Goal: Task Accomplishment & Management: Manage account settings

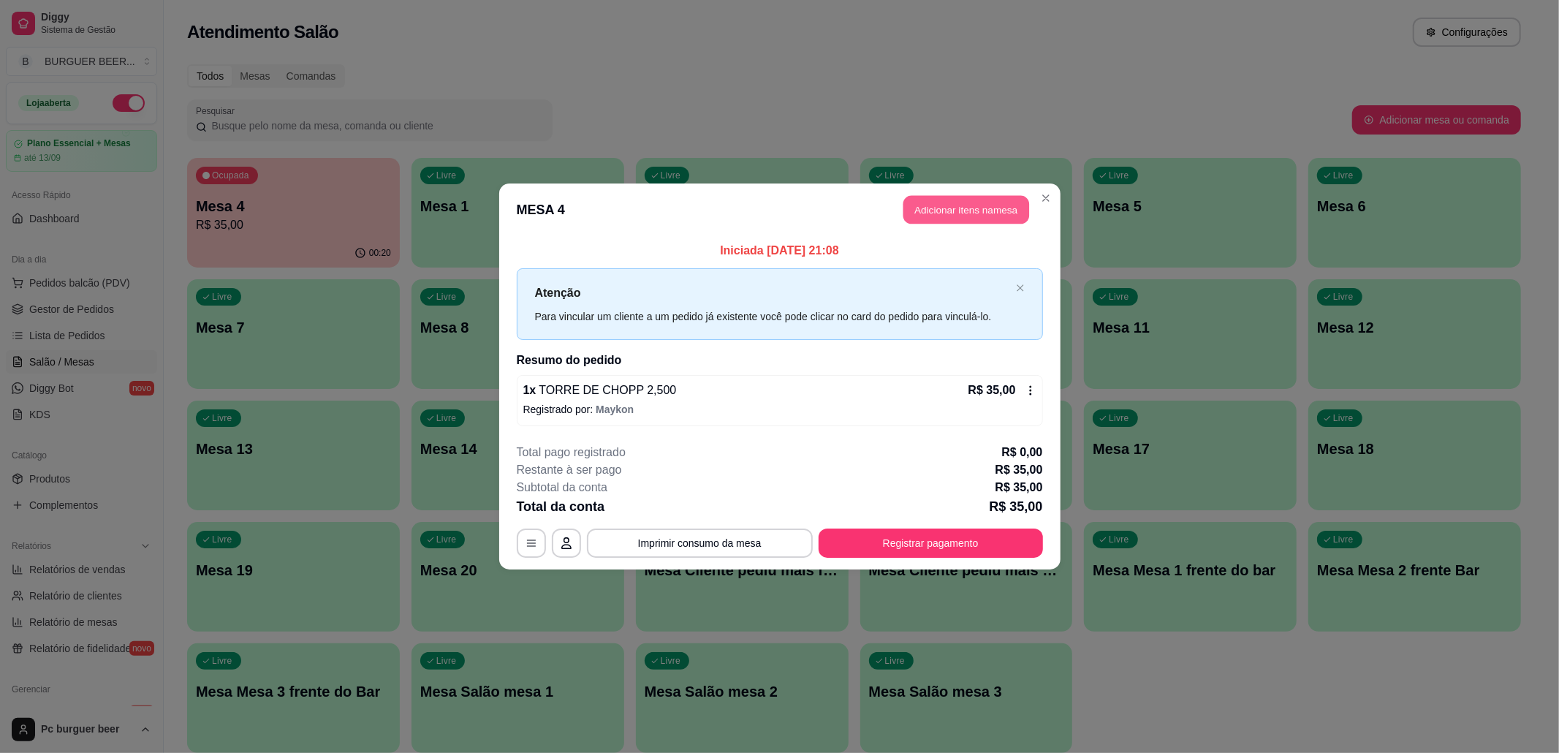
click at [945, 209] on button "Adicionar itens na mesa" at bounding box center [966, 210] width 126 height 28
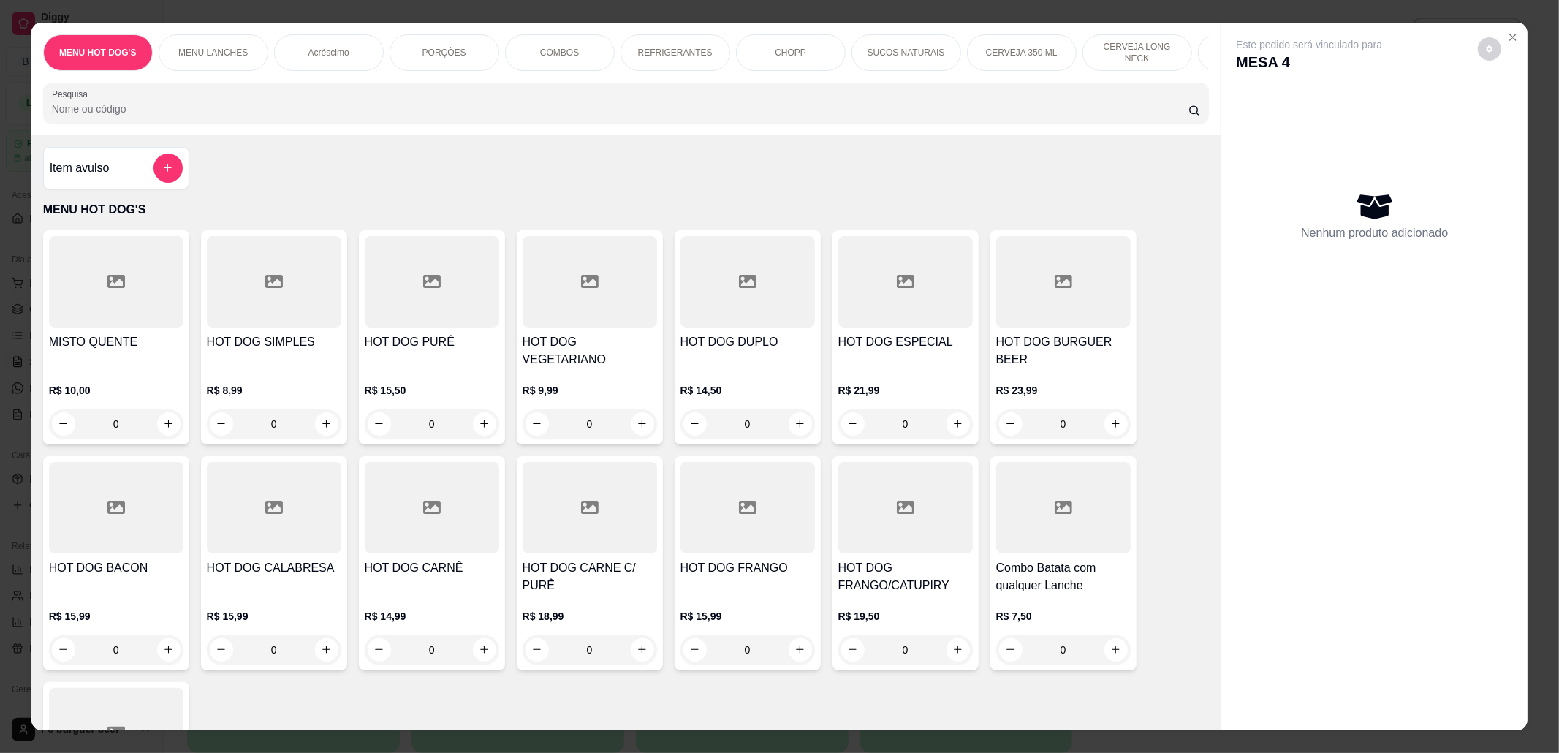
scroll to position [0, 675]
click at [599, 56] on p "CERVEJA DE 600 ML" at bounding box center [577, 52] width 85 height 23
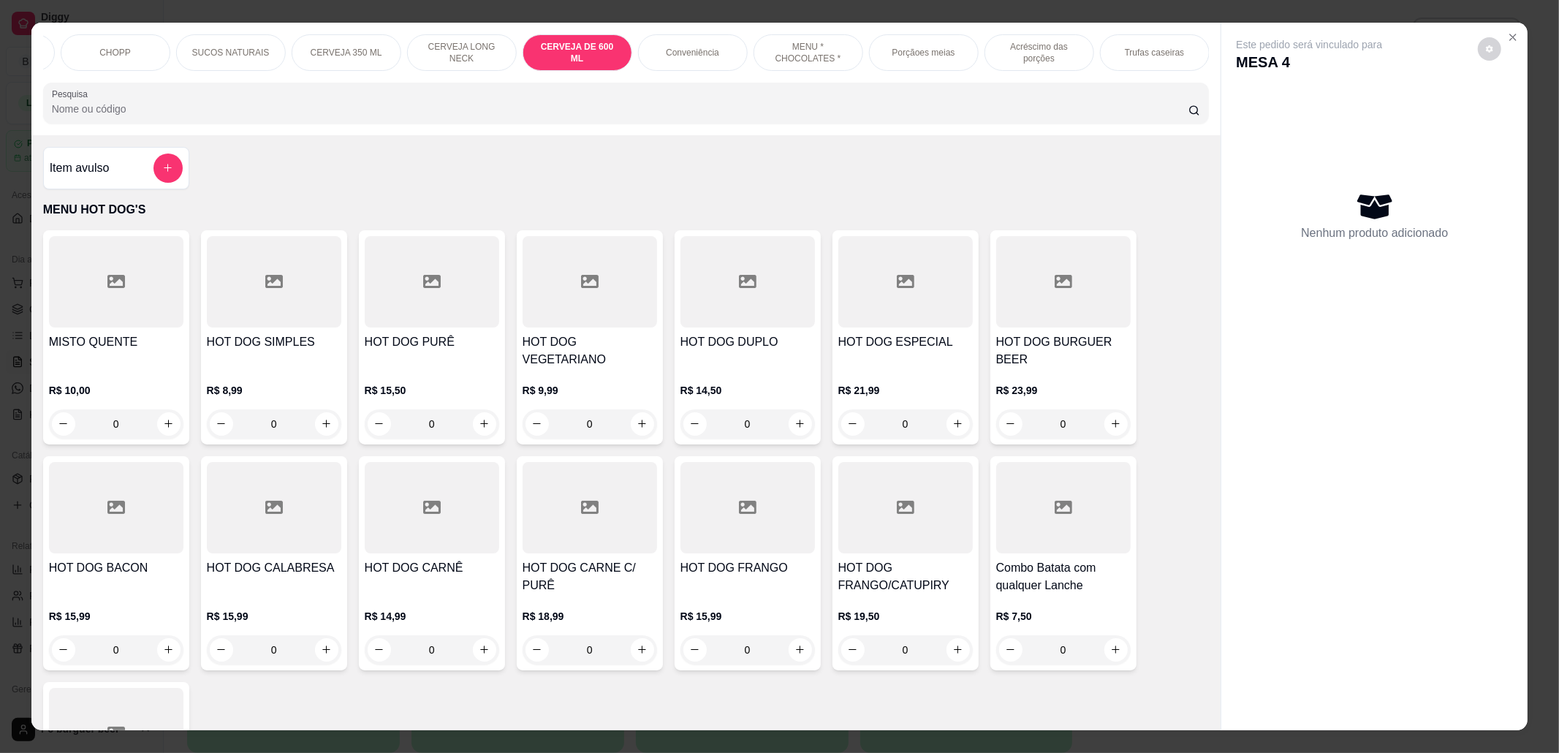
scroll to position [24, 0]
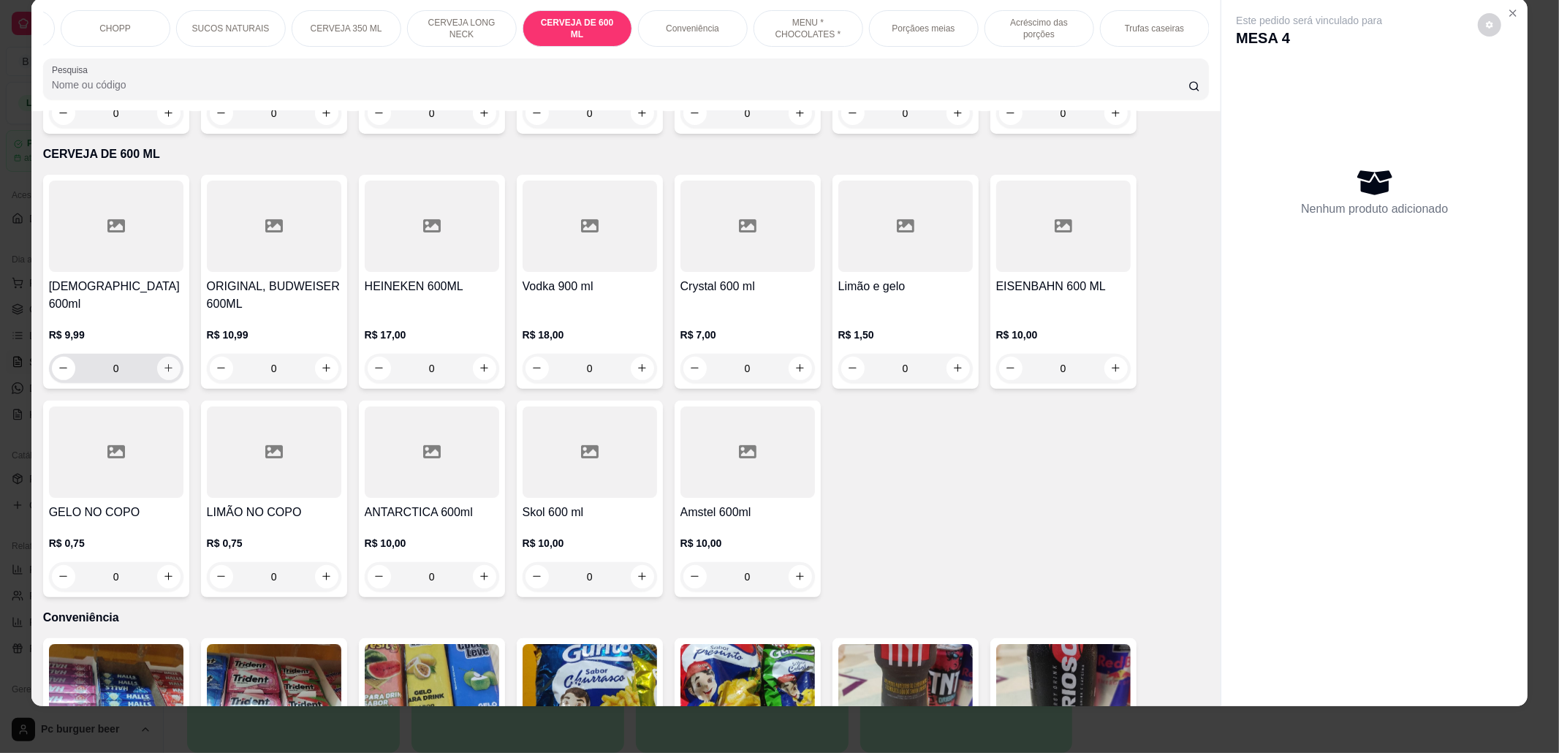
click at [163, 362] on icon "increase-product-quantity" at bounding box center [168, 367] width 11 height 11
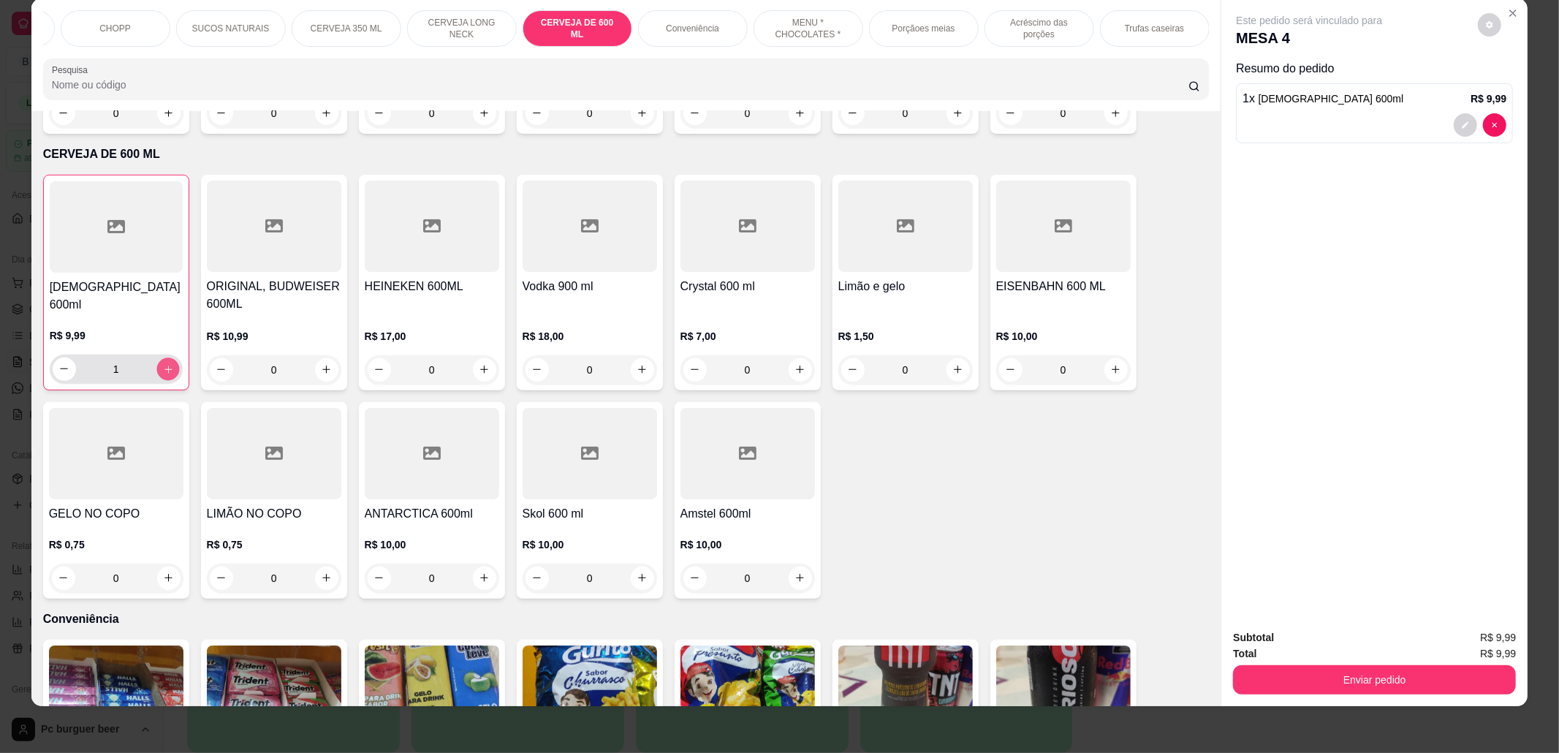
click at [162, 364] on icon "increase-product-quantity" at bounding box center [167, 369] width 11 height 11
type input "2"
click at [1283, 673] on button "Enviar pedido" at bounding box center [1374, 679] width 283 height 29
click at [1292, 637] on button "Não registrar e enviar pedido" at bounding box center [1325, 644] width 148 height 27
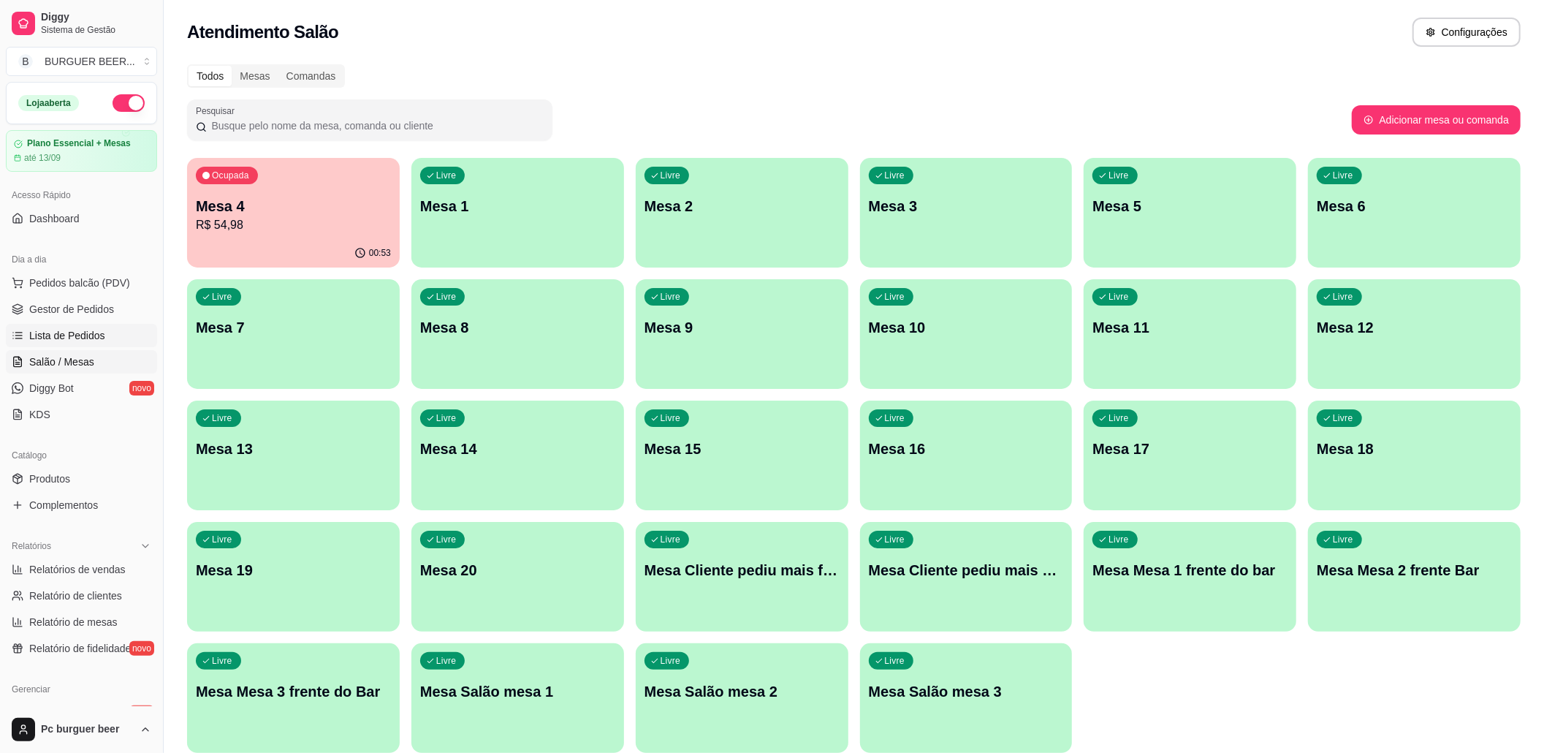
click at [94, 330] on span "Lista de Pedidos" at bounding box center [67, 335] width 76 height 15
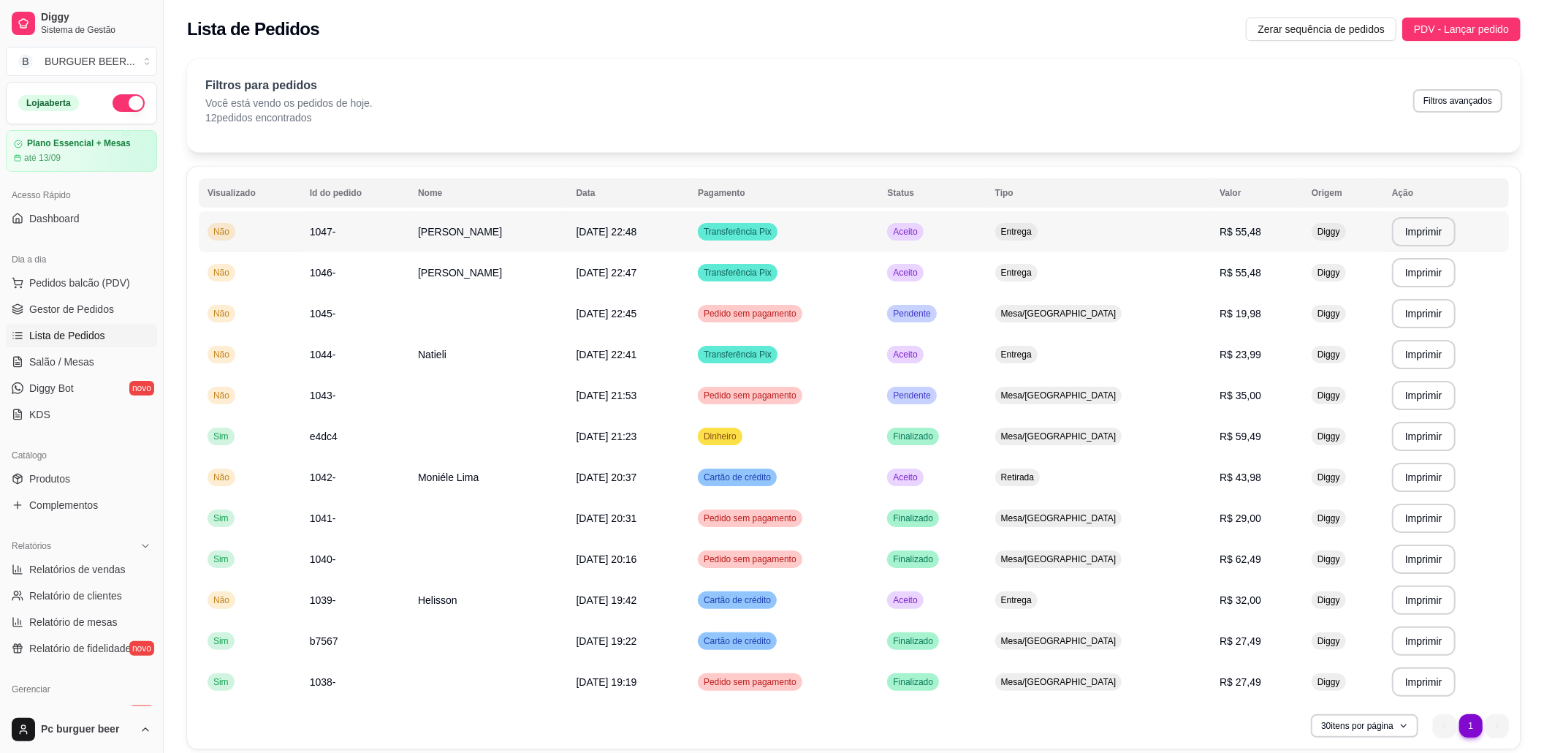
click at [469, 237] on span "[PERSON_NAME]" at bounding box center [460, 232] width 84 height 12
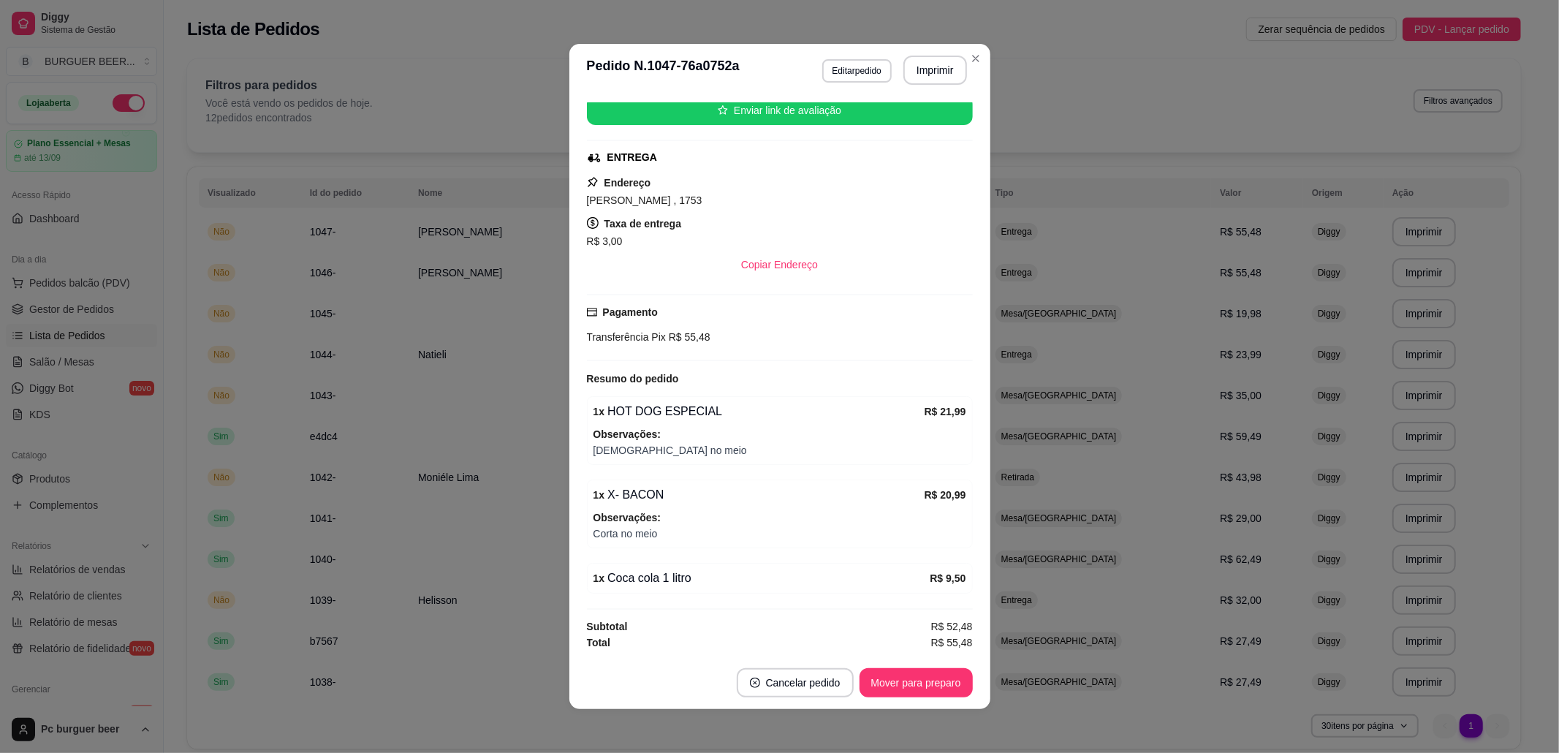
scroll to position [3, 0]
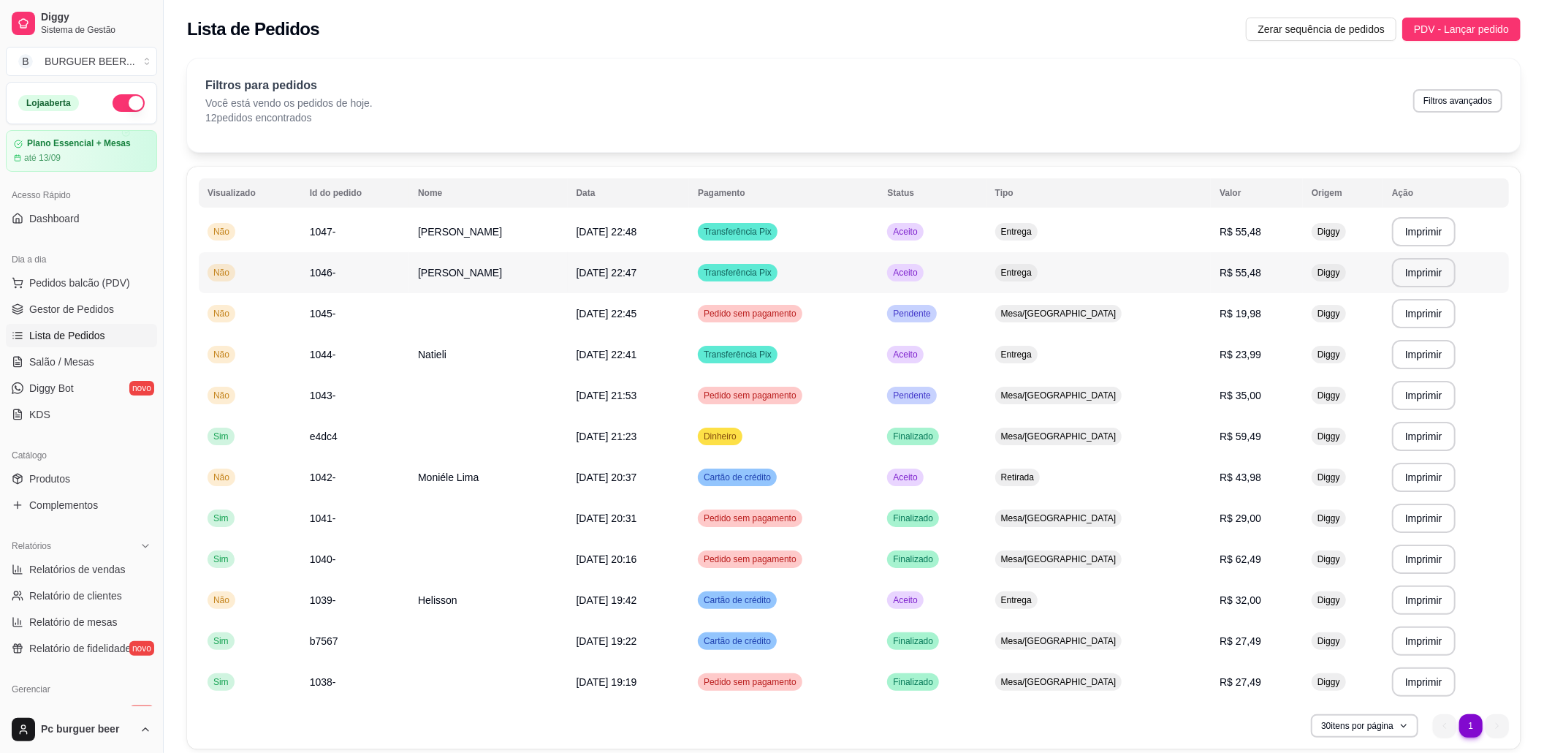
click at [494, 266] on td "[PERSON_NAME]" at bounding box center [488, 272] width 158 height 41
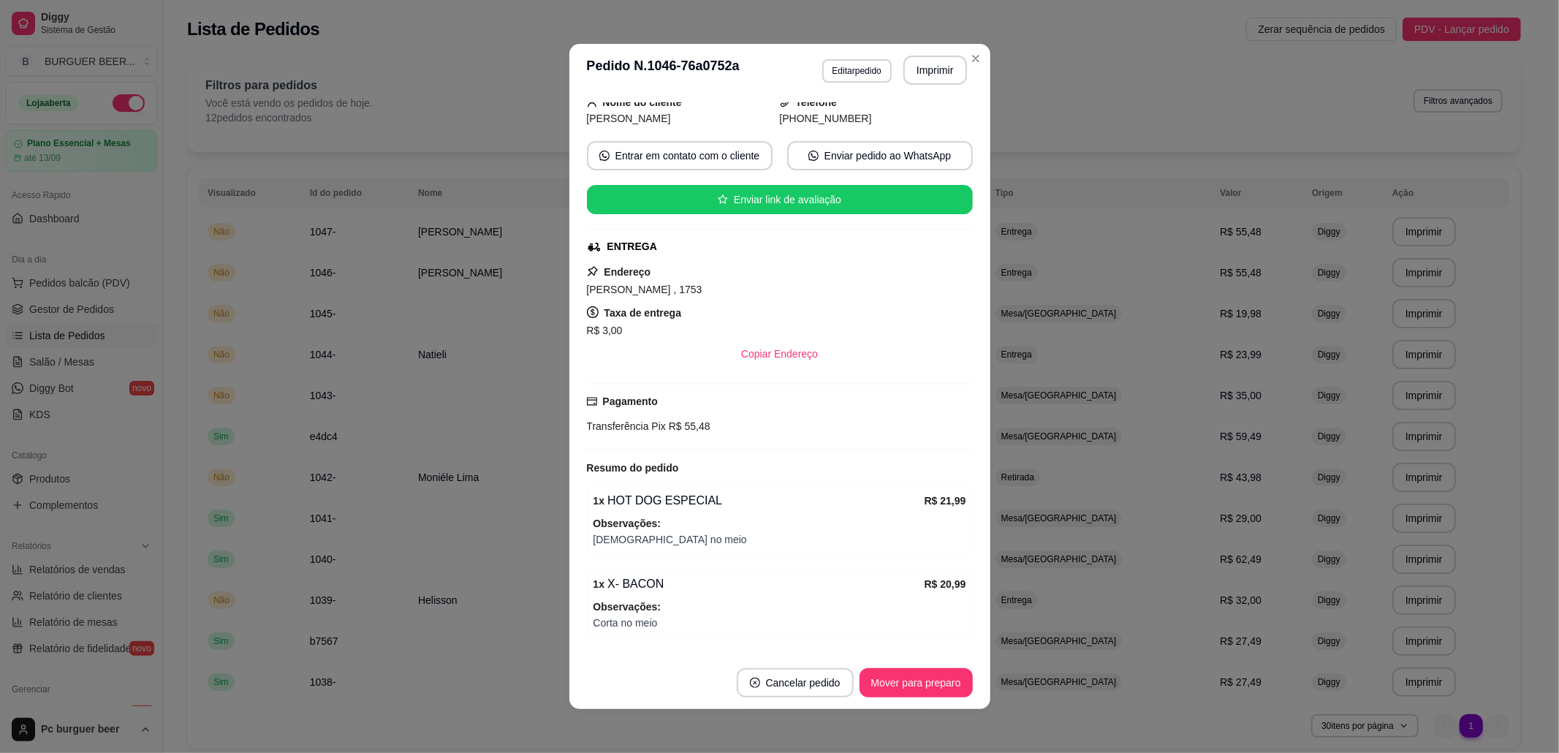
scroll to position [194, 0]
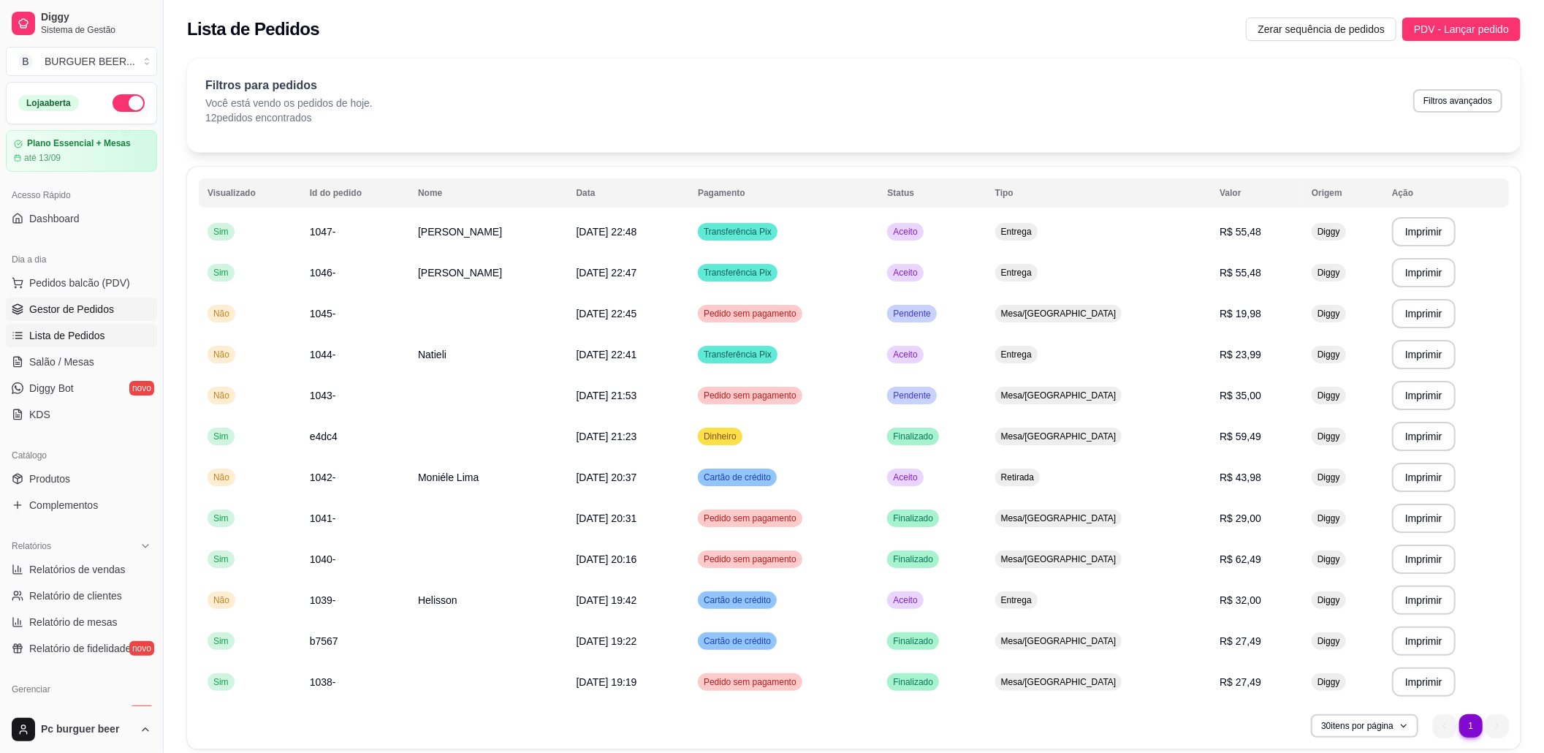
click at [94, 310] on span "Gestor de Pedidos" at bounding box center [71, 309] width 85 height 15
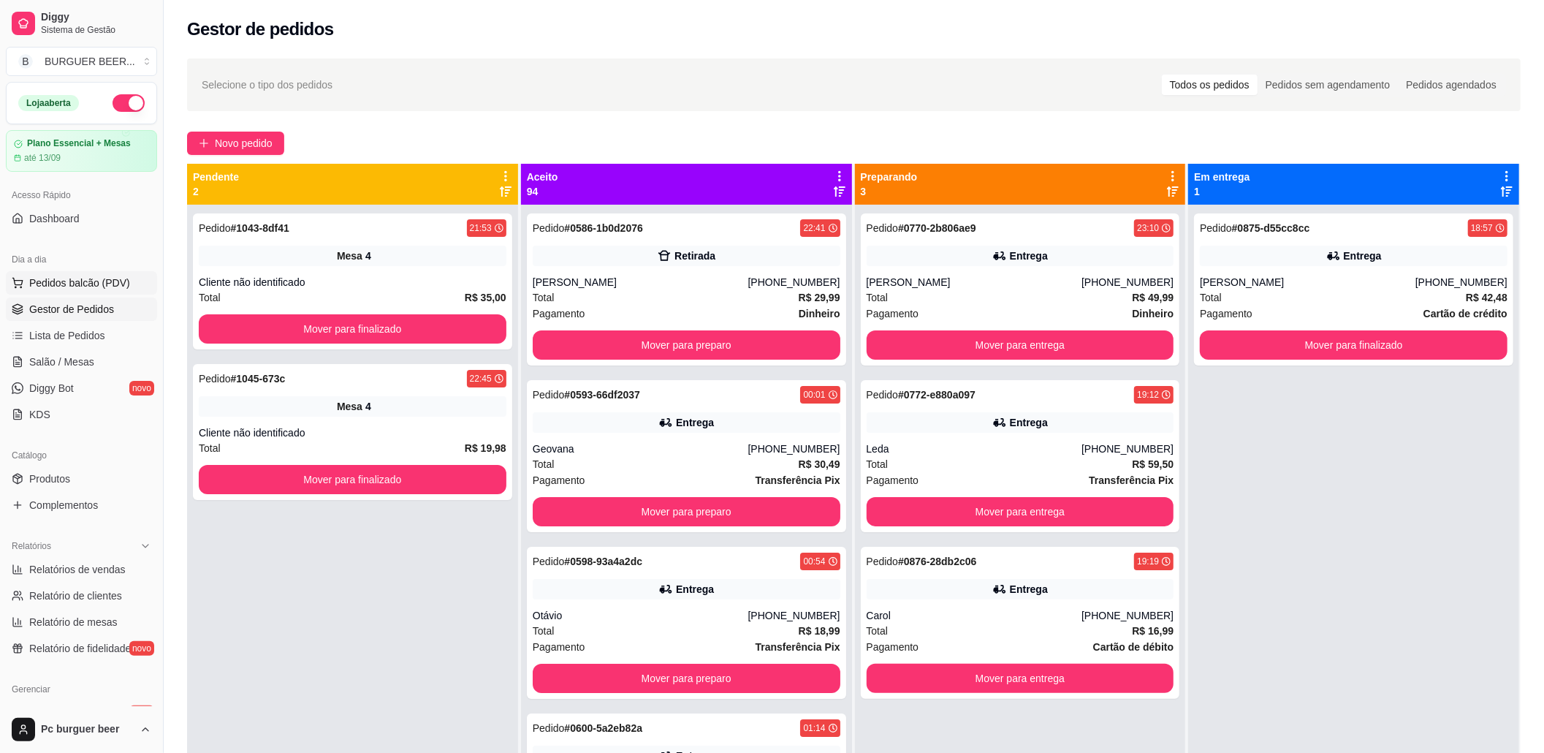
click at [88, 284] on span "Pedidos balcão (PDV)" at bounding box center [79, 282] width 101 height 15
click at [94, 365] on link "Salão / Mesas" at bounding box center [81, 361] width 151 height 23
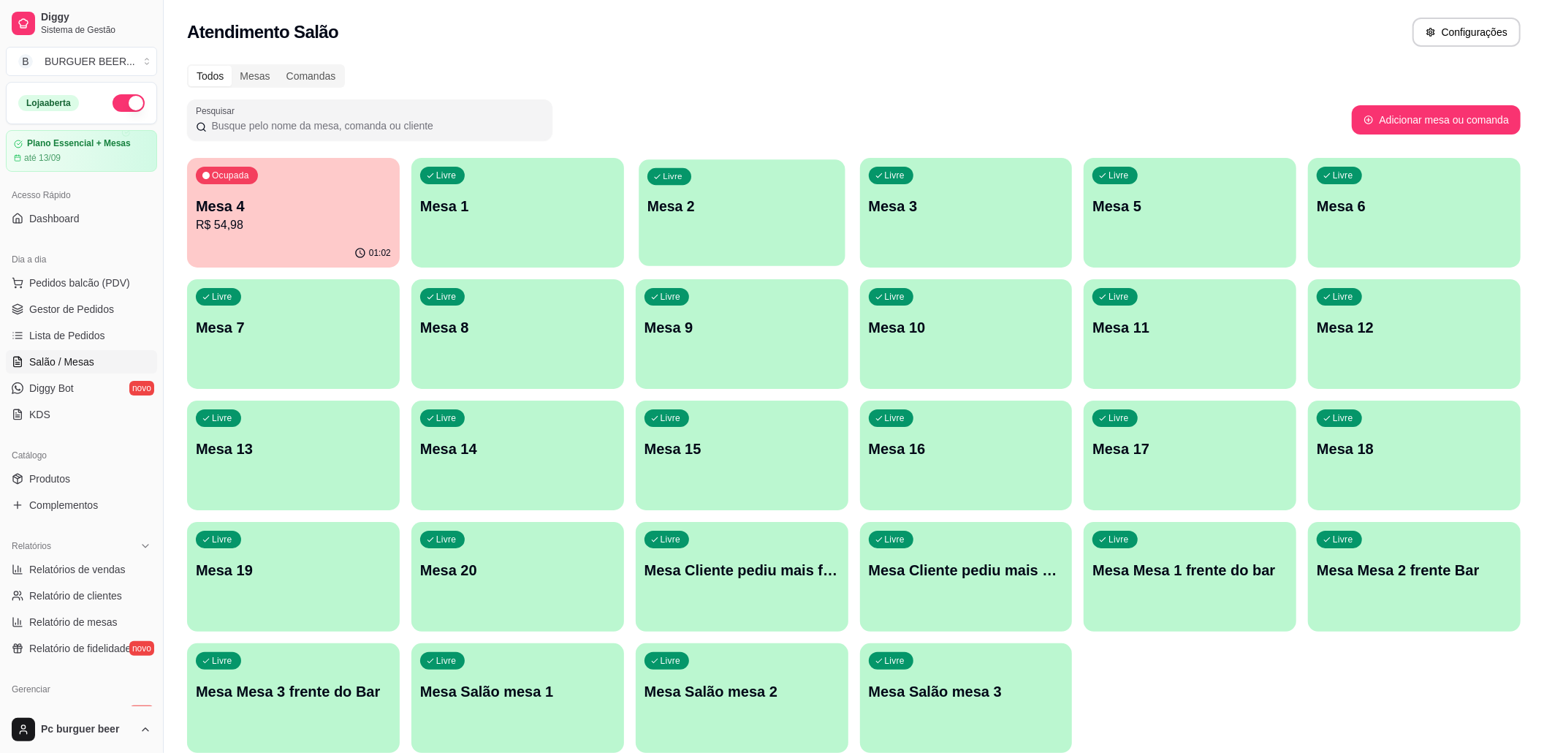
click at [697, 217] on div "Livre Mesa 2" at bounding box center [742, 203] width 206 height 89
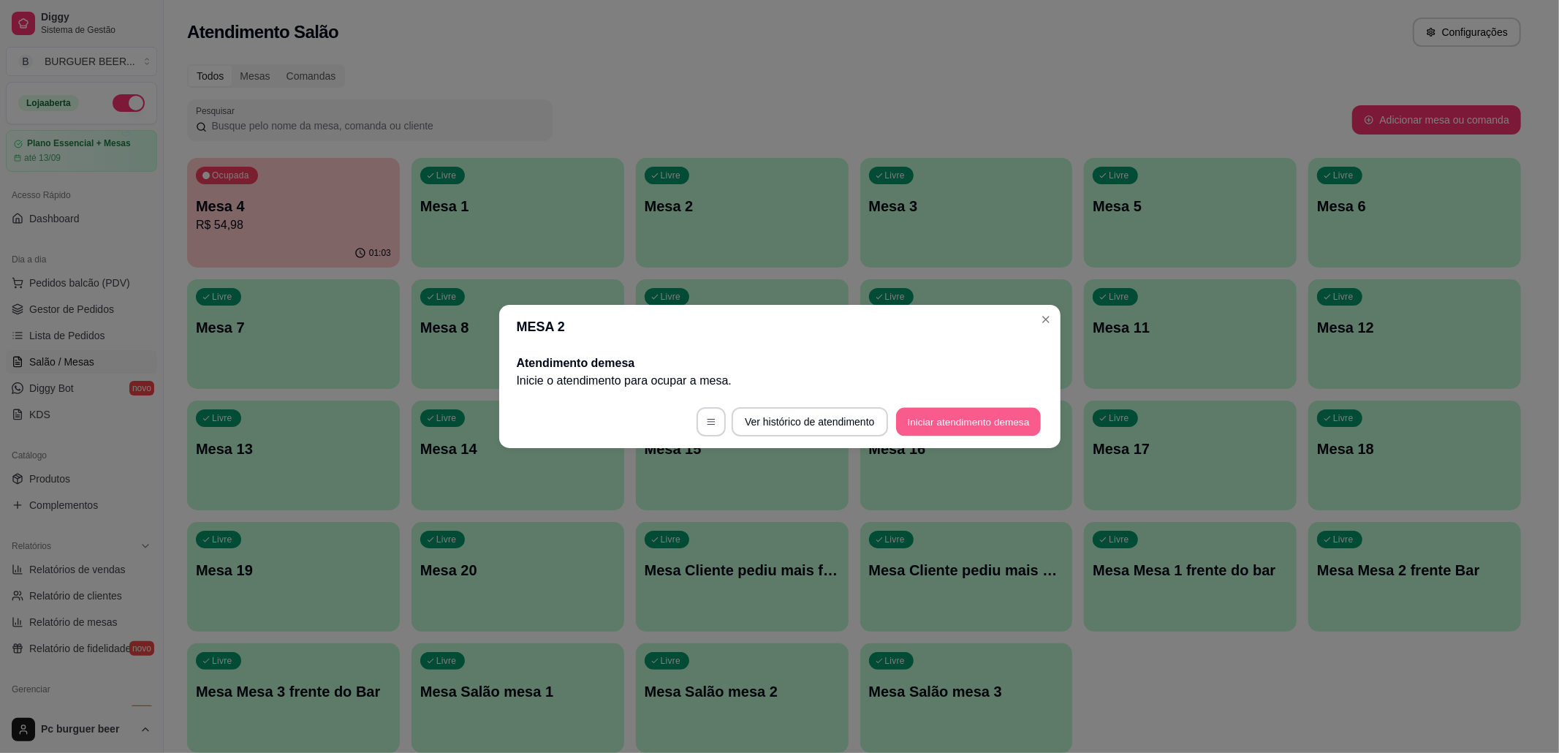
click at [930, 414] on button "Iniciar atendimento de mesa" at bounding box center [968, 422] width 145 height 28
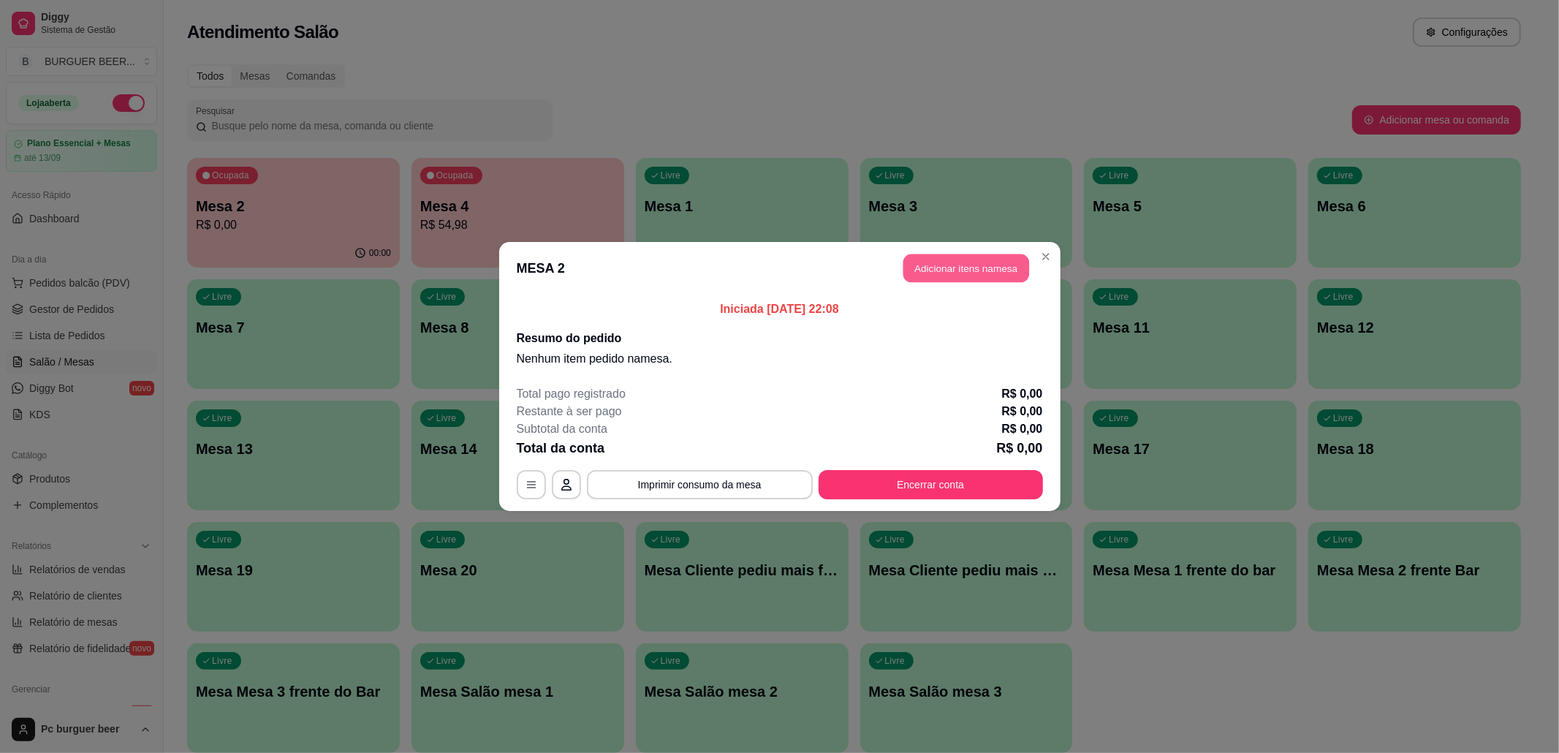
click at [946, 273] on button "Adicionar itens na mesa" at bounding box center [966, 268] width 126 height 28
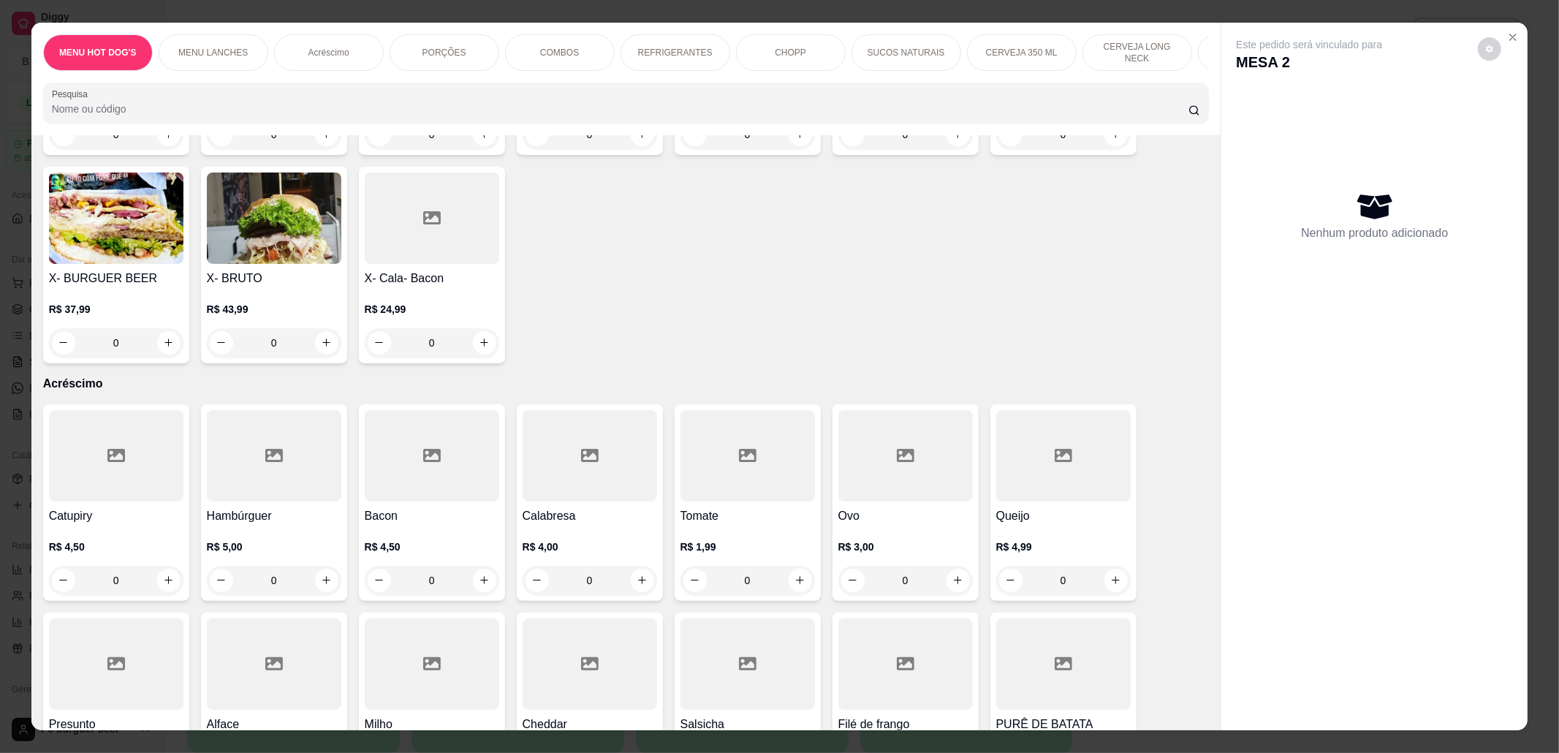
scroll to position [974, 0]
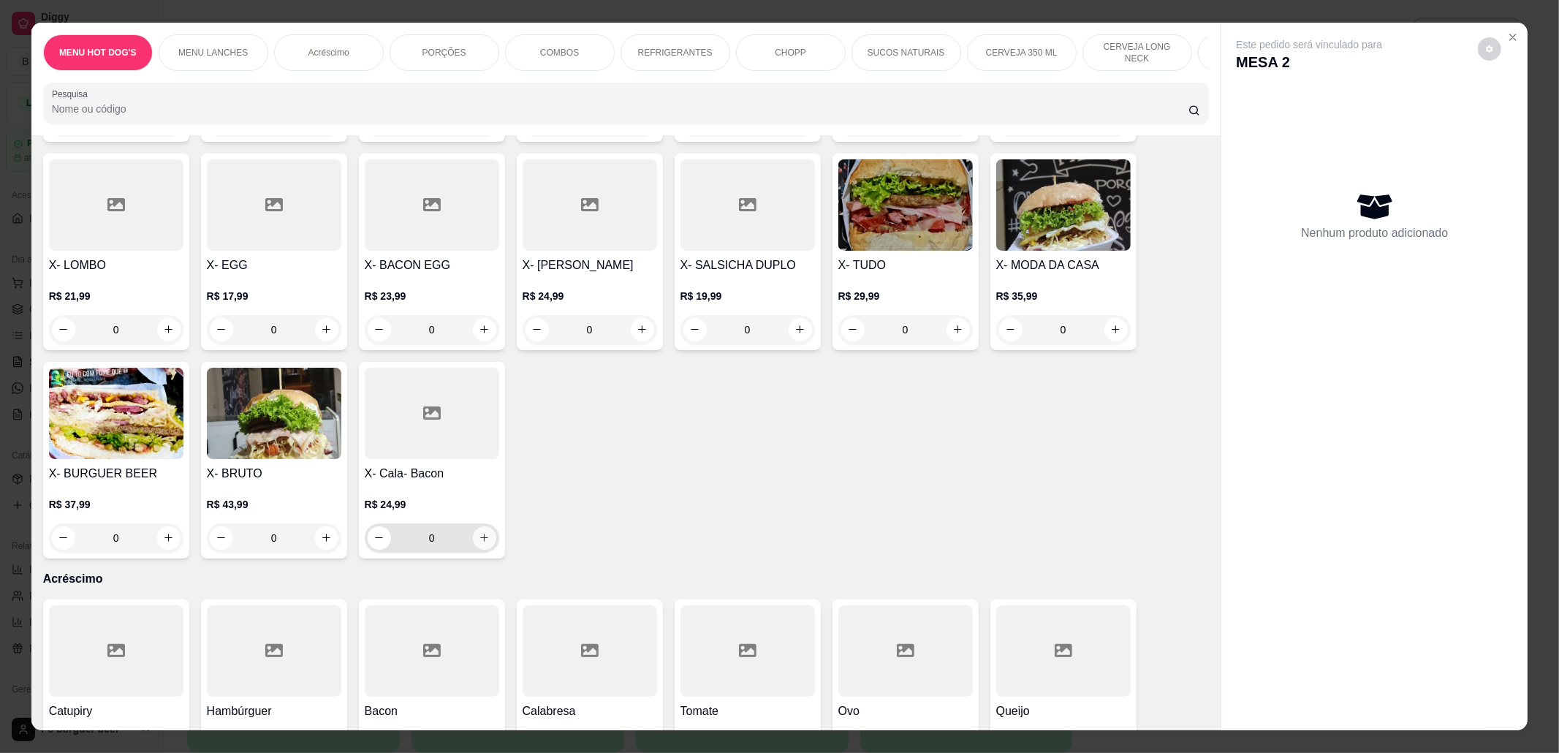
click at [479, 526] on button "increase-product-quantity" at bounding box center [484, 537] width 23 height 23
type input "1"
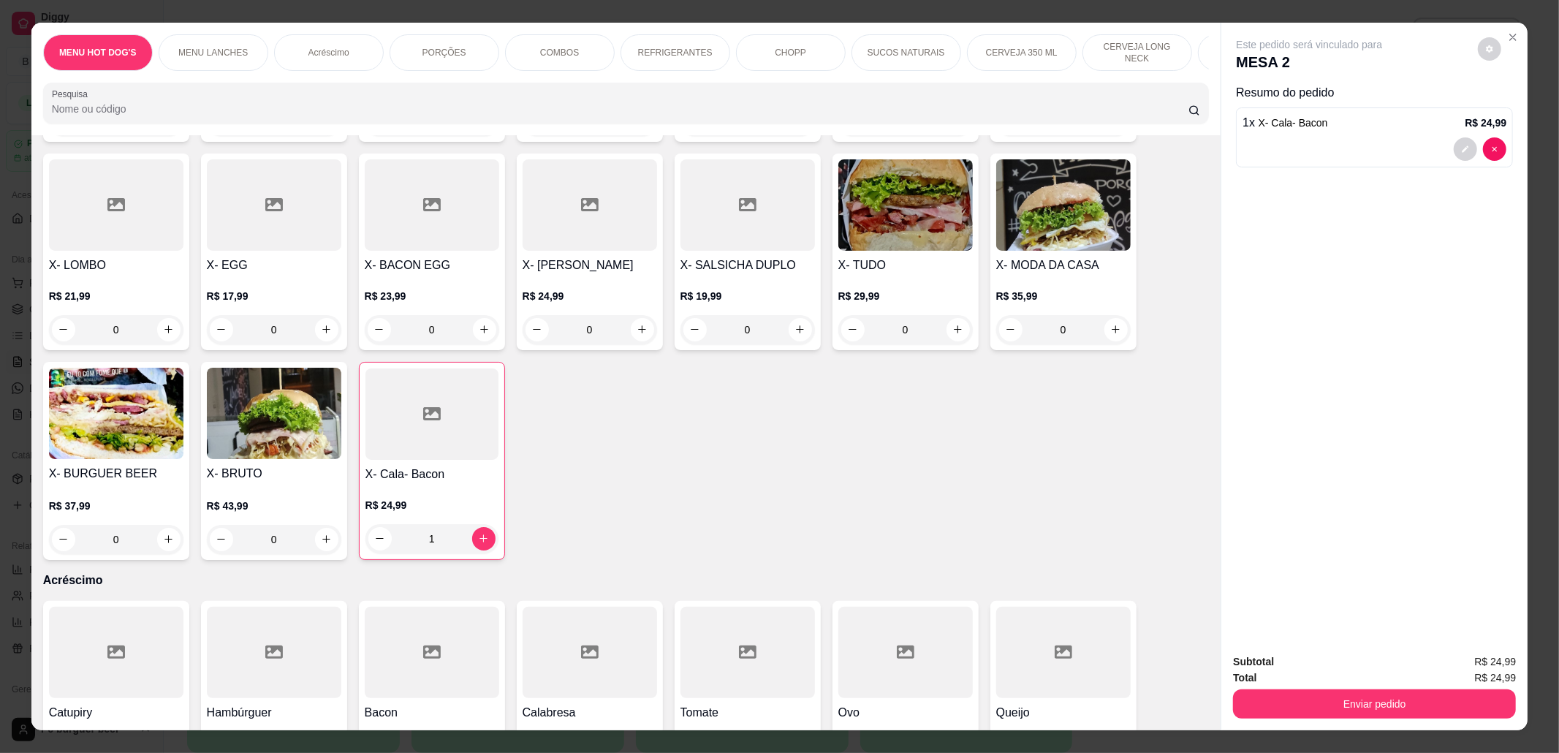
click at [1160, 57] on p "CERVEJA LONG NECK" at bounding box center [1137, 52] width 85 height 23
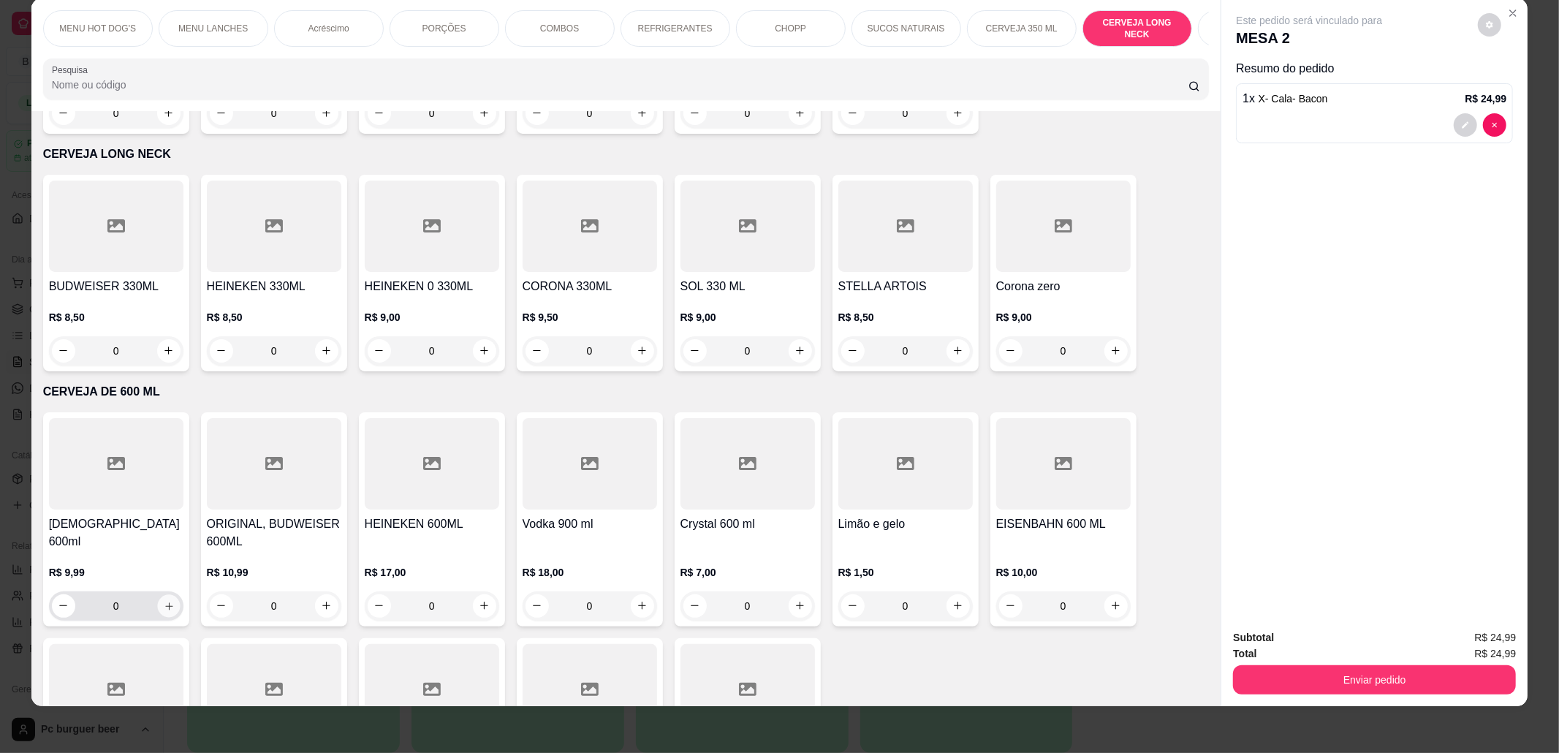
click at [164, 601] on icon "increase-product-quantity" at bounding box center [168, 606] width 11 height 11
type input "1"
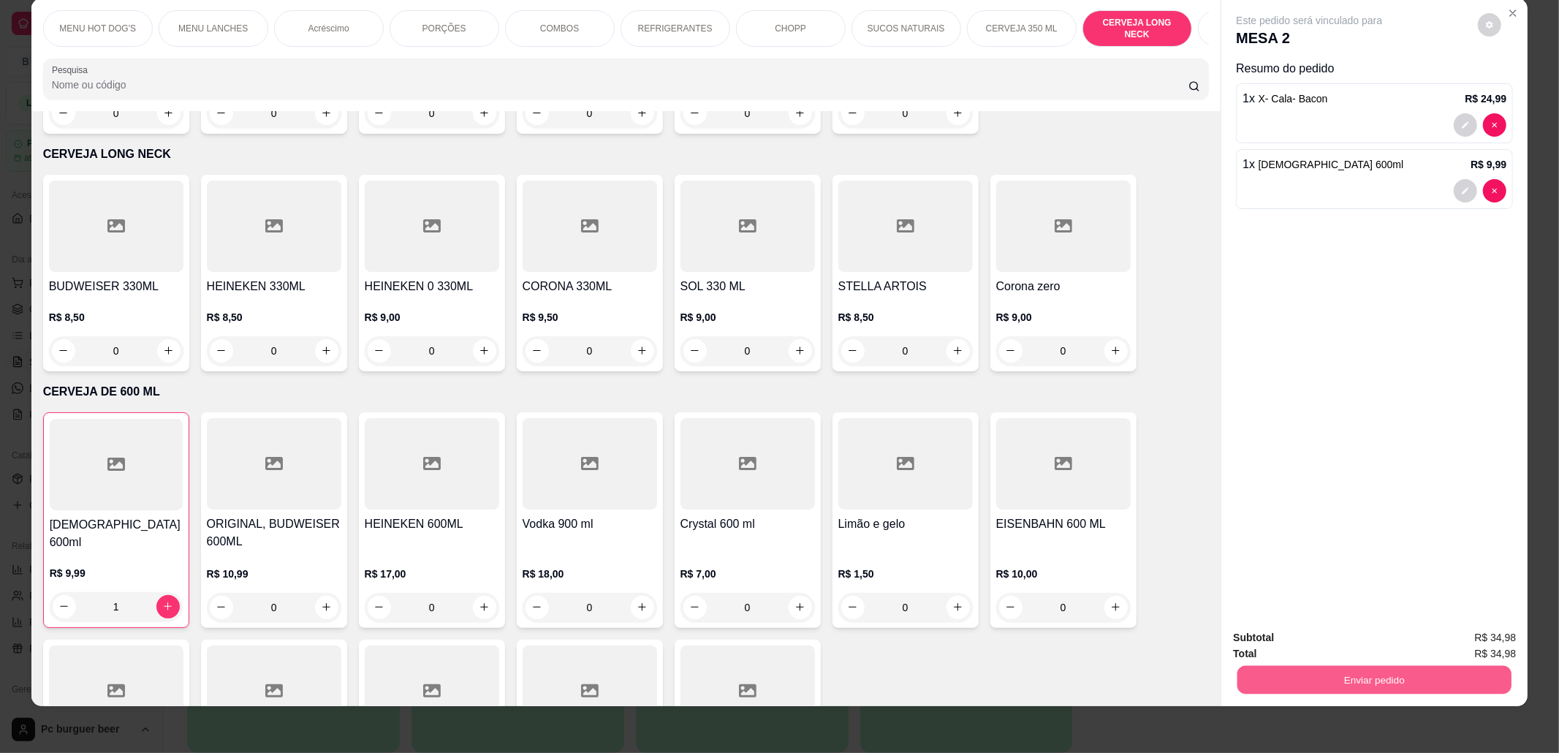
click at [1348, 679] on button "Enviar pedido" at bounding box center [1374, 680] width 274 height 28
click at [1353, 634] on button "Não registrar e enviar pedido" at bounding box center [1325, 645] width 152 height 28
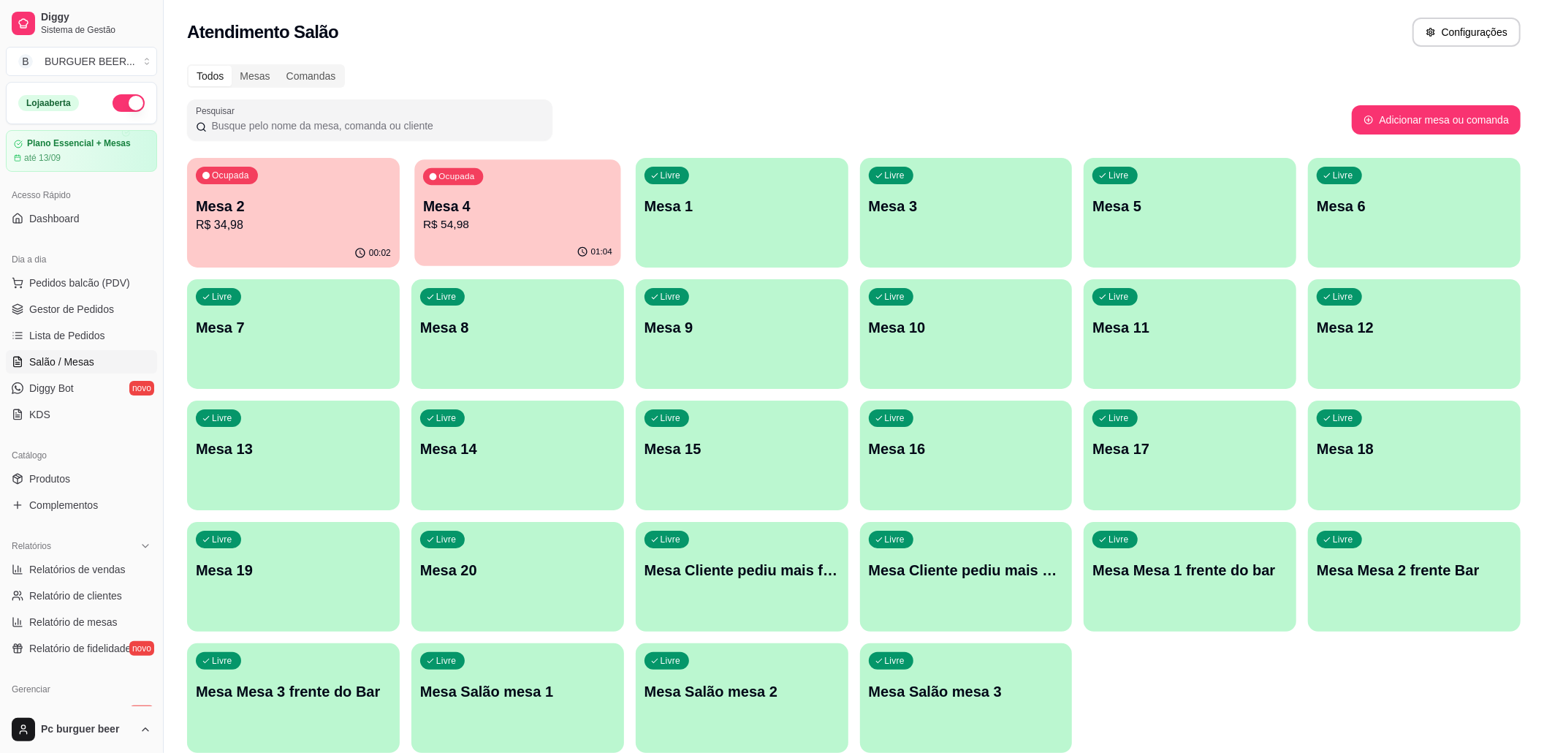
click at [518, 243] on div "01:04" at bounding box center [517, 252] width 206 height 28
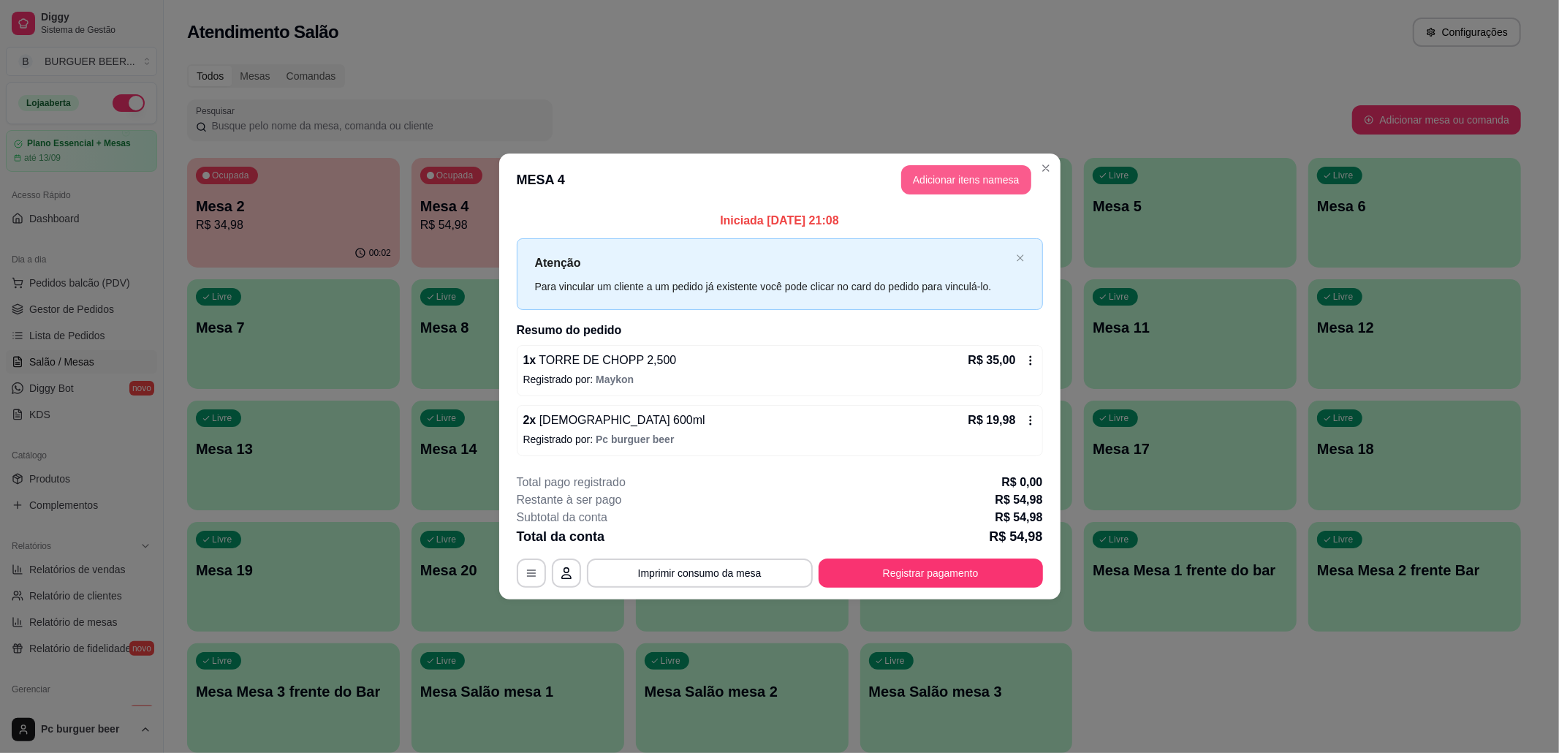
click at [940, 165] on button "Adicionar itens na mesa" at bounding box center [966, 179] width 130 height 29
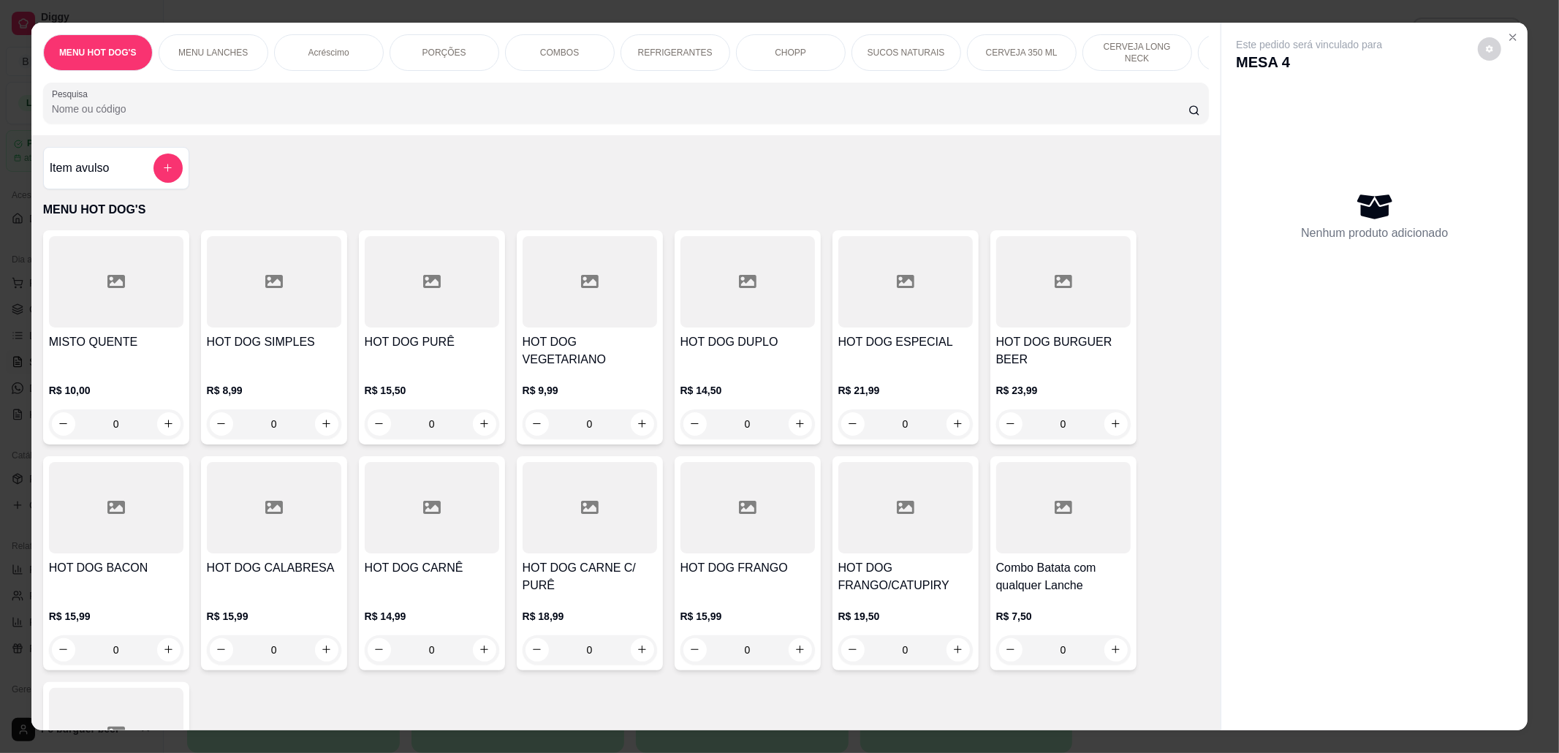
click at [1159, 50] on p "CERVEJA LONG NECK" at bounding box center [1137, 52] width 85 height 23
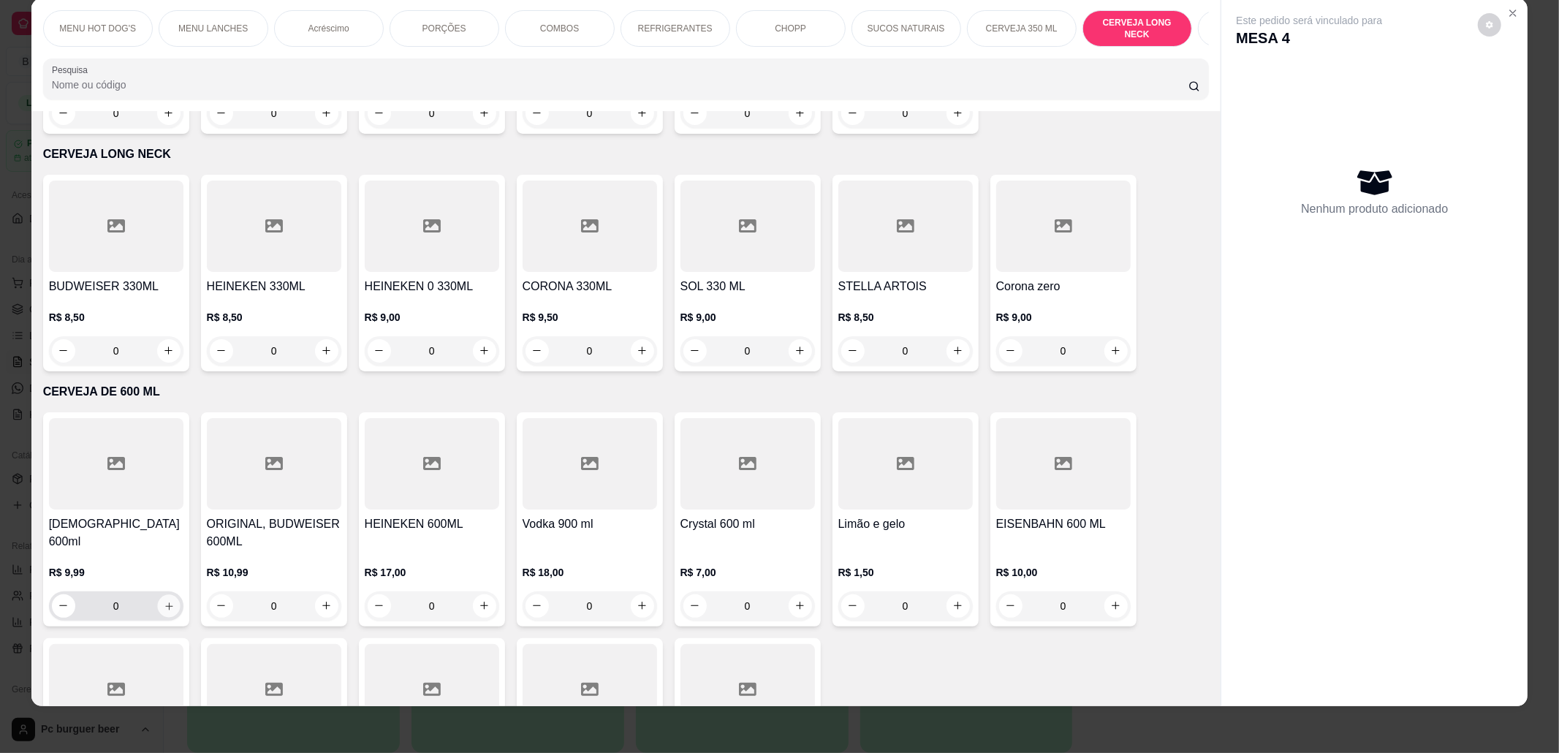
click at [163, 601] on icon "increase-product-quantity" at bounding box center [168, 606] width 11 height 11
type input "1"
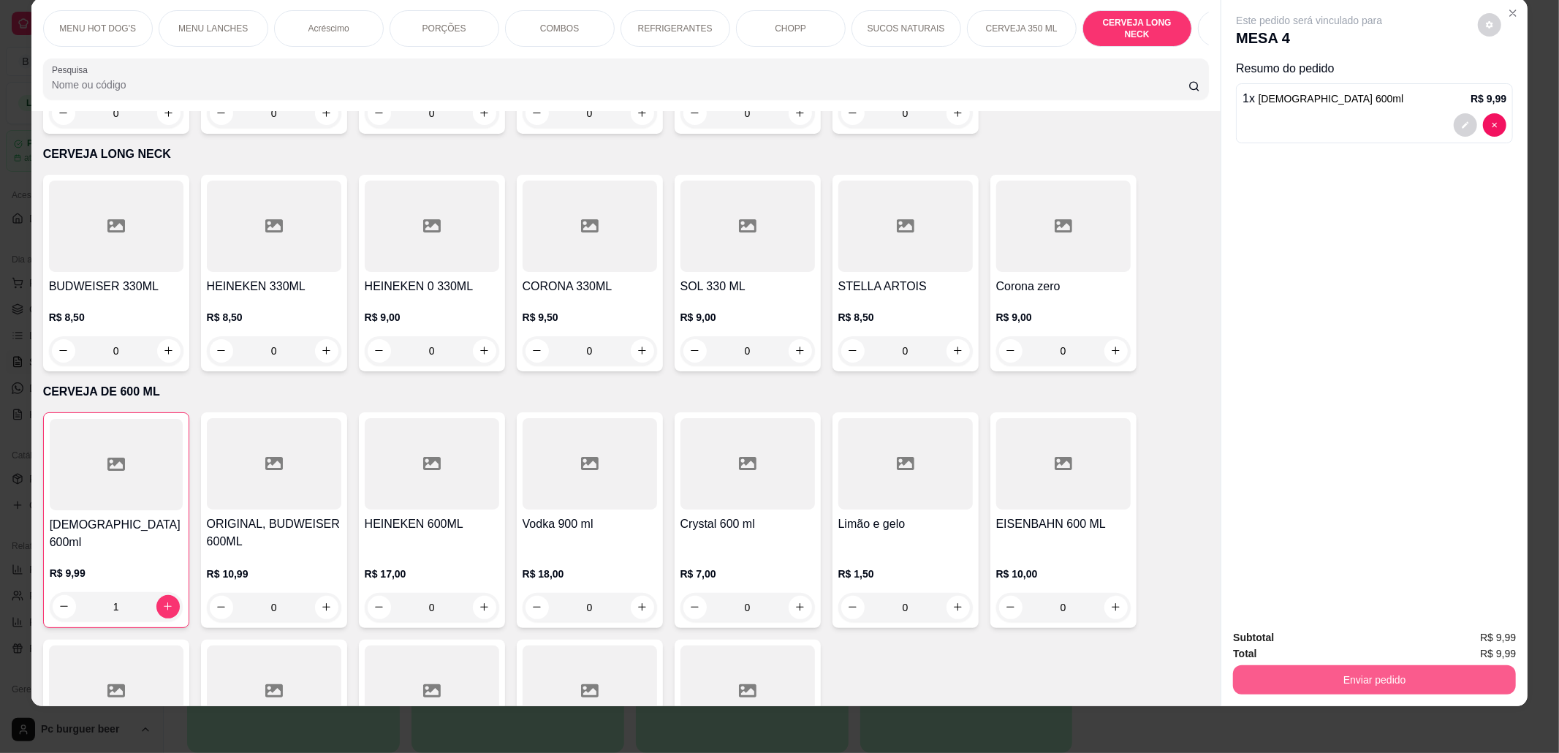
click at [1330, 666] on button "Enviar pedido" at bounding box center [1374, 679] width 283 height 29
click at [1342, 642] on button "Não registrar e enviar pedido" at bounding box center [1325, 644] width 148 height 27
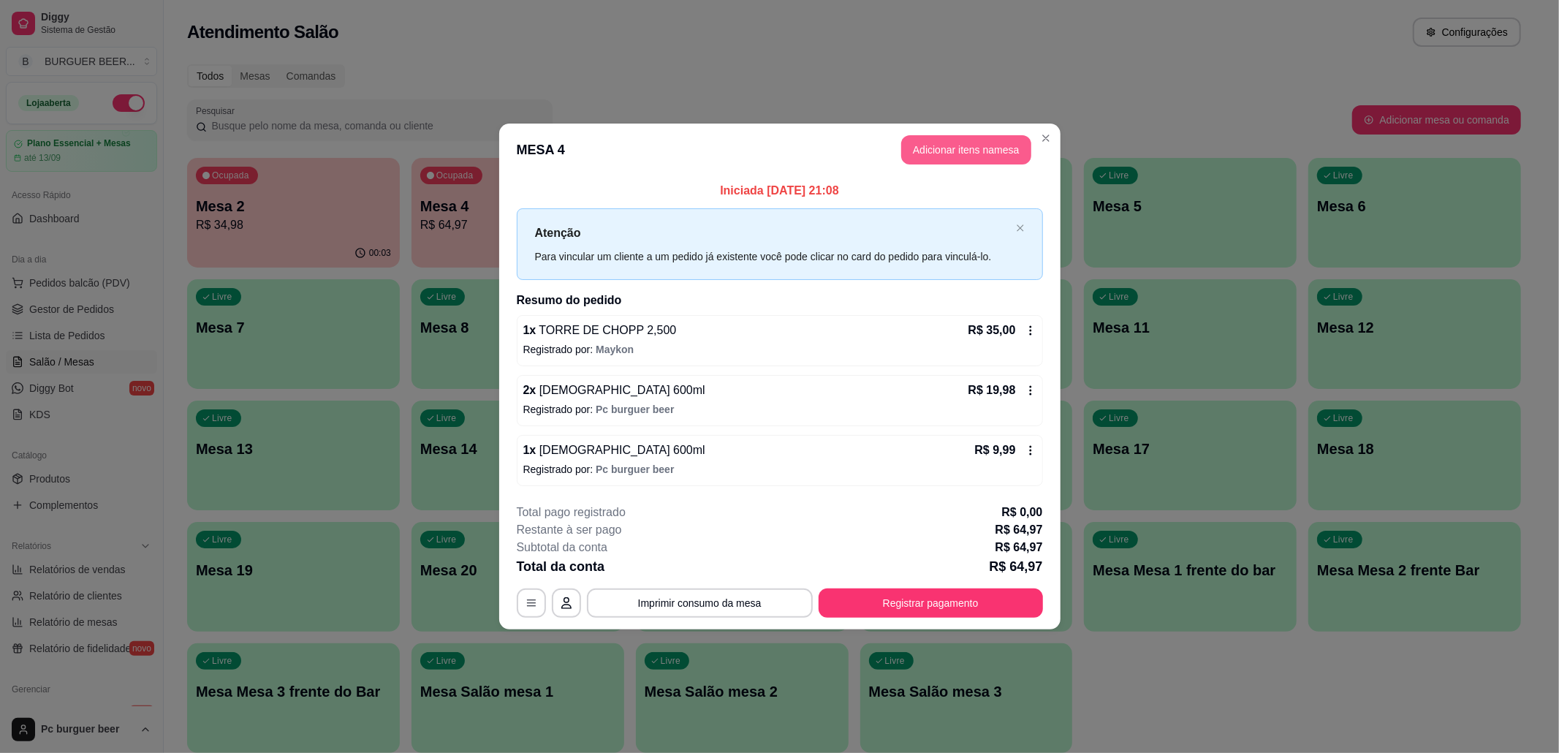
click at [939, 146] on button "Adicionar itens na mesa" at bounding box center [966, 149] width 130 height 29
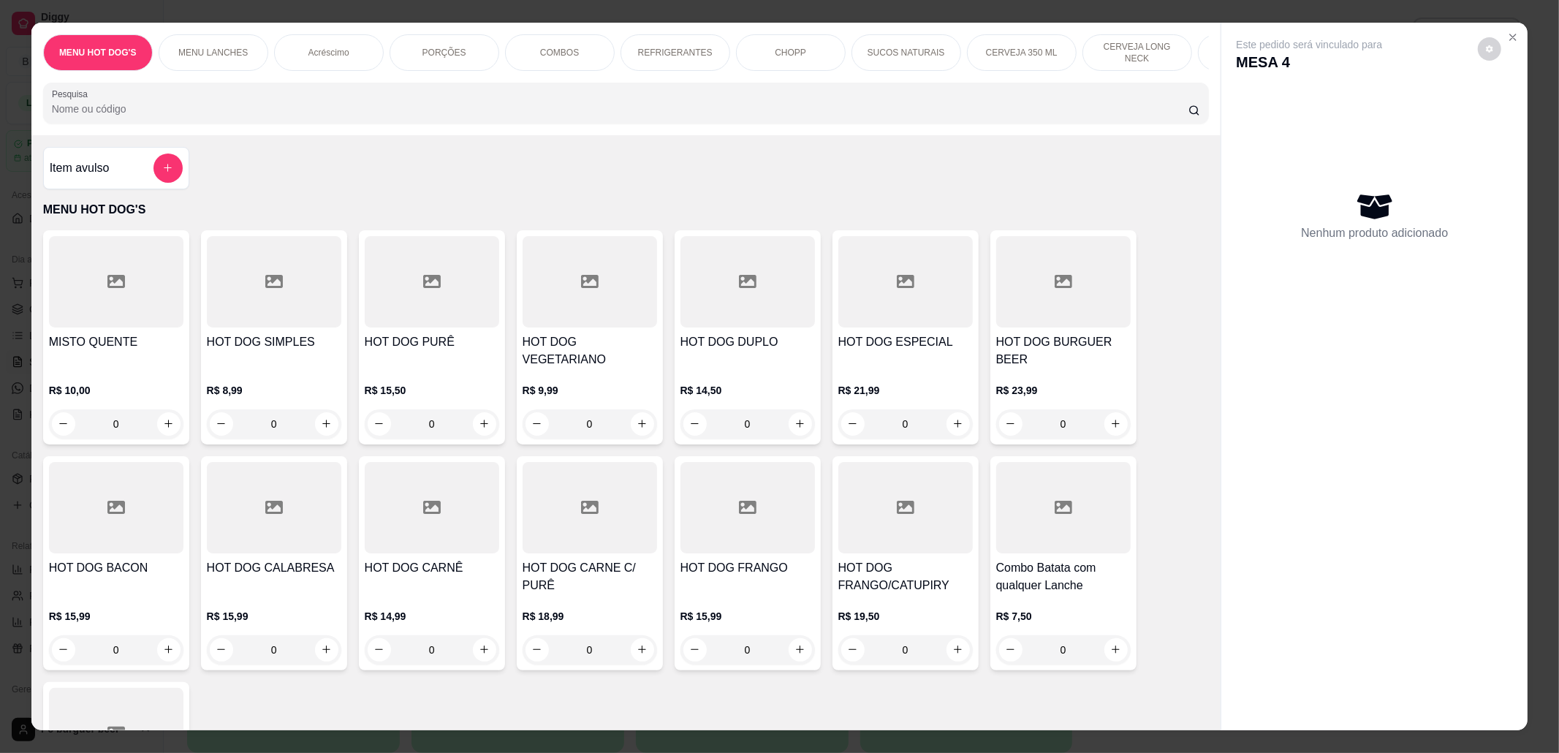
click at [1200, 56] on div "CERVEJA DE 600 ML" at bounding box center [1253, 52] width 110 height 37
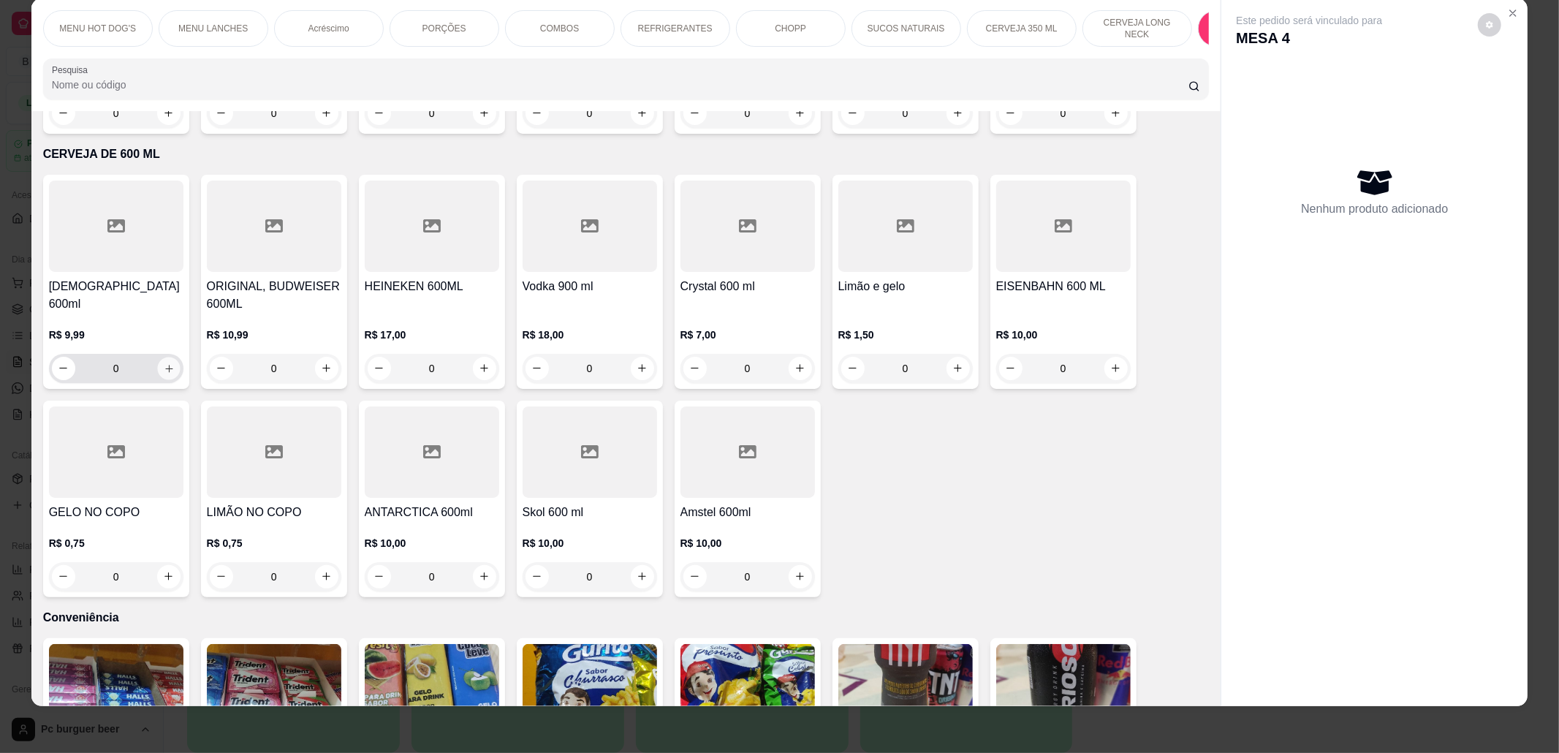
click at [158, 357] on button "increase-product-quantity" at bounding box center [168, 368] width 23 height 23
type input "1"
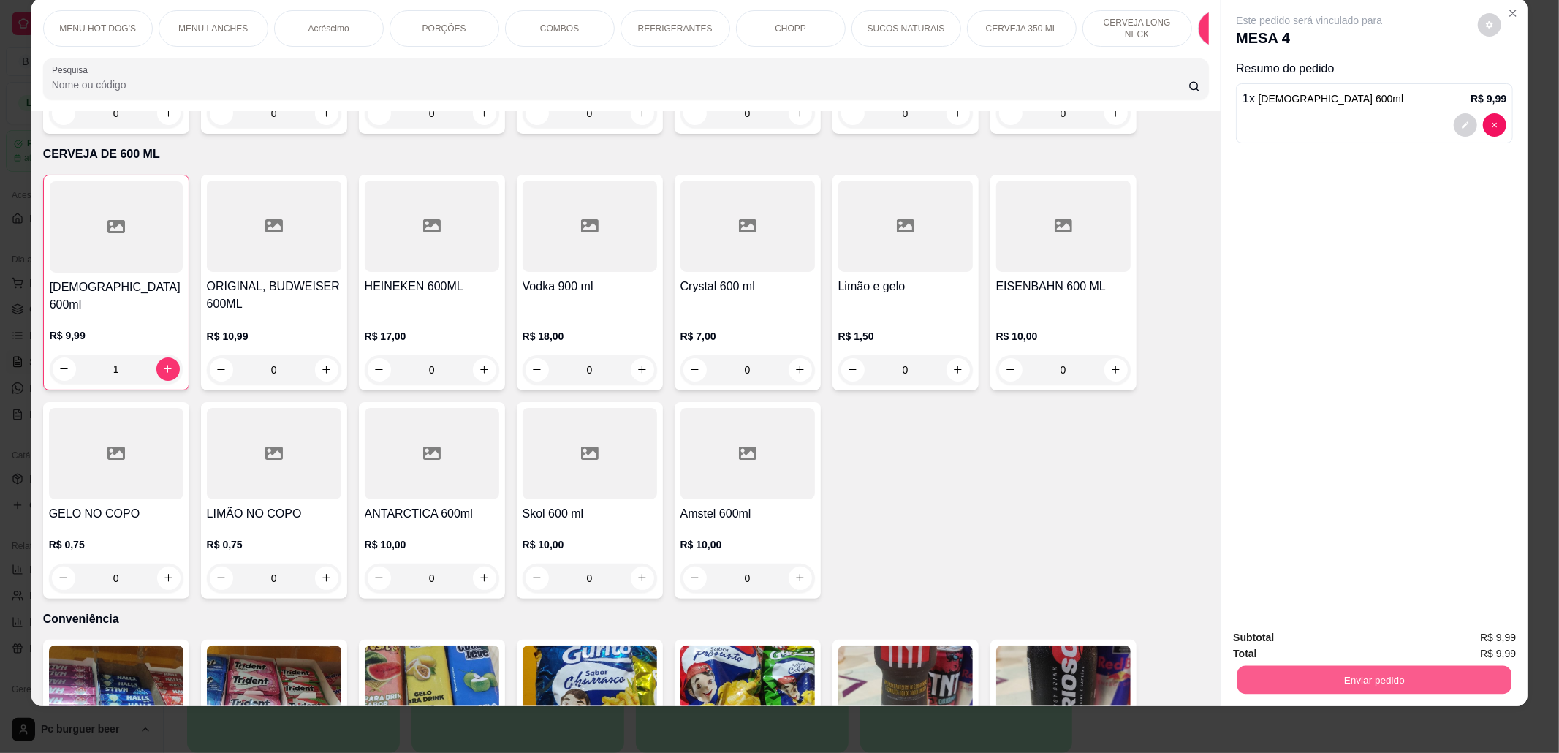
click at [1284, 673] on button "Enviar pedido" at bounding box center [1374, 680] width 274 height 28
click at [1307, 642] on button "Não registrar e enviar pedido" at bounding box center [1325, 645] width 152 height 28
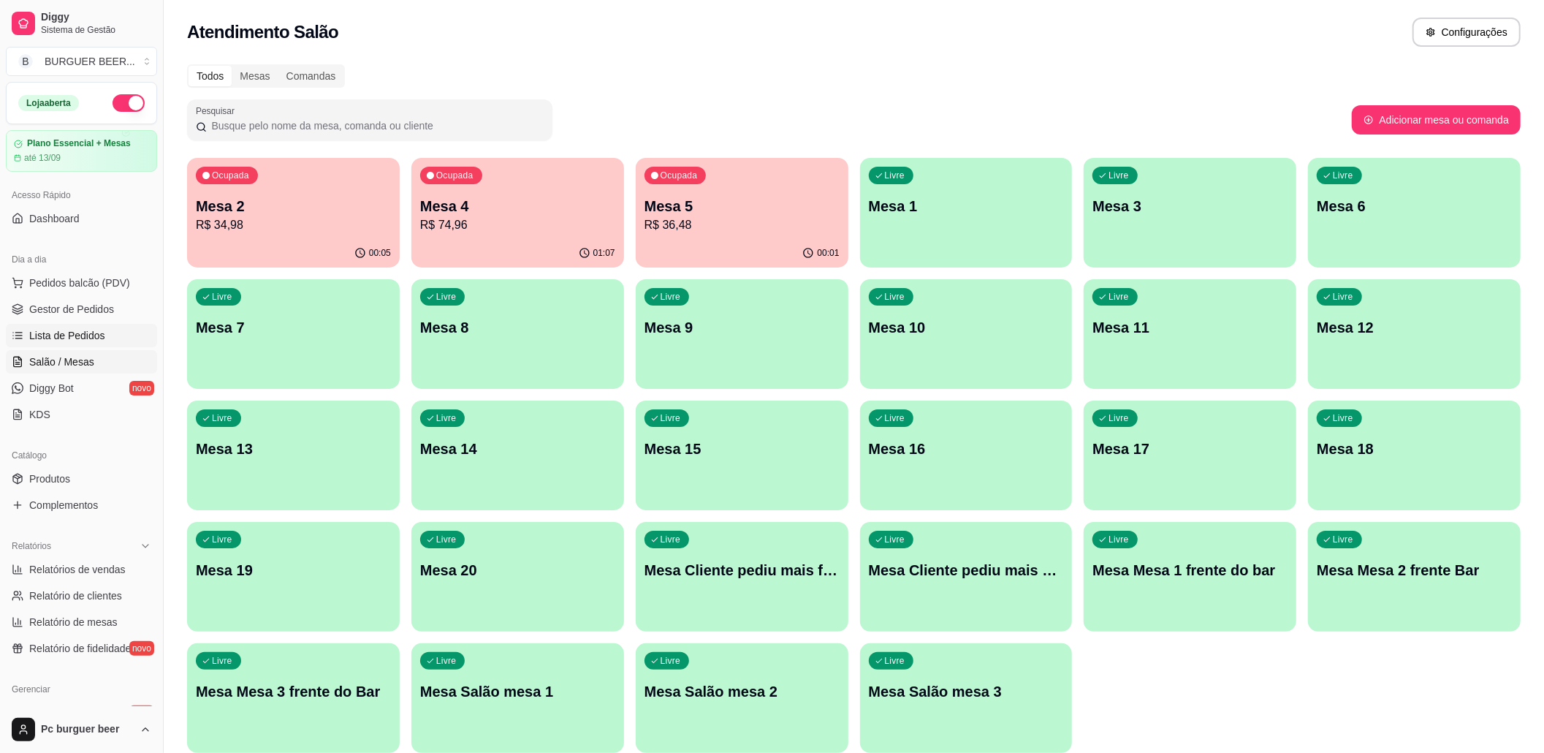
click at [97, 328] on span "Lista de Pedidos" at bounding box center [67, 335] width 76 height 15
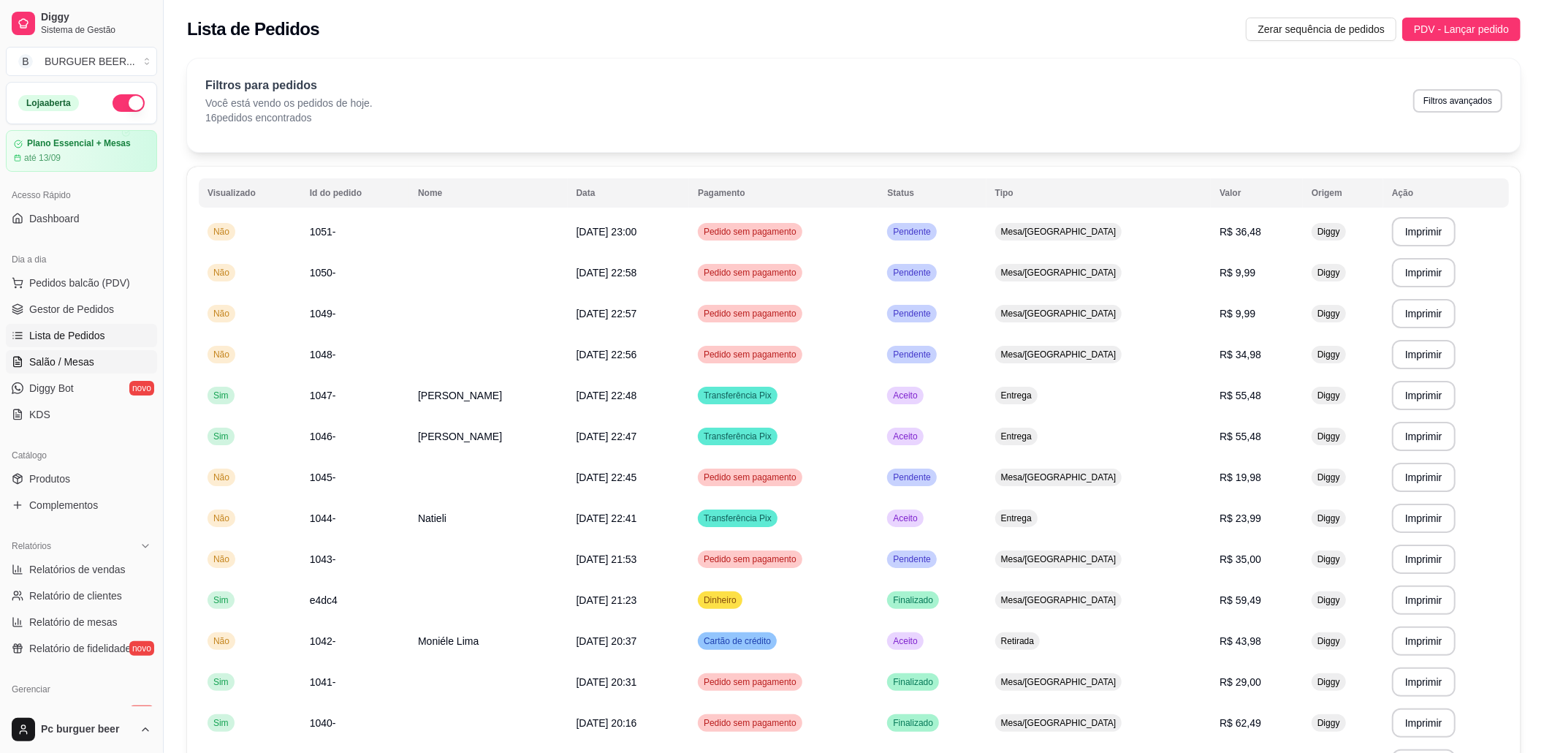
click at [77, 361] on span "Salão / Mesas" at bounding box center [61, 361] width 65 height 15
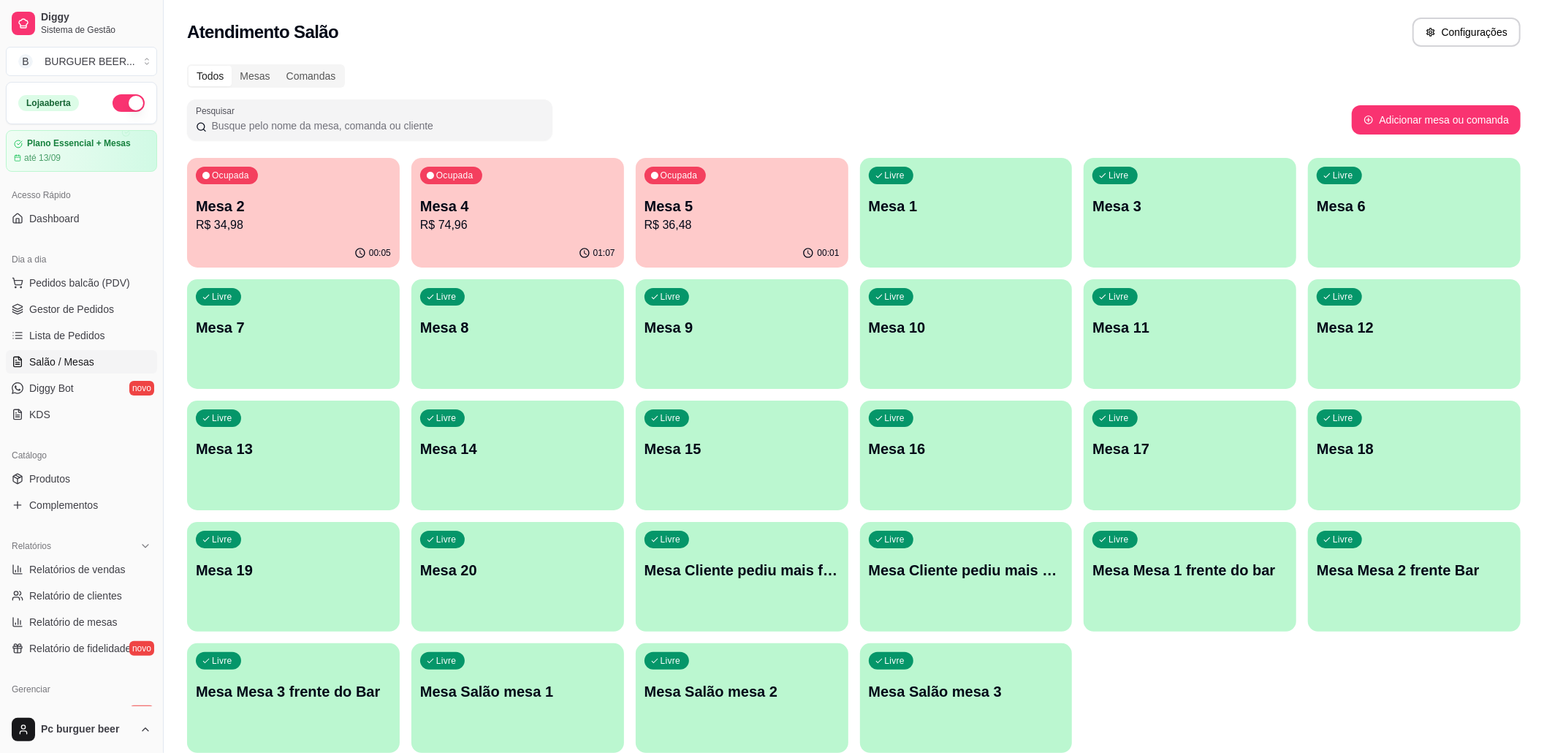
click at [691, 213] on p "Mesa 5" at bounding box center [741, 206] width 195 height 20
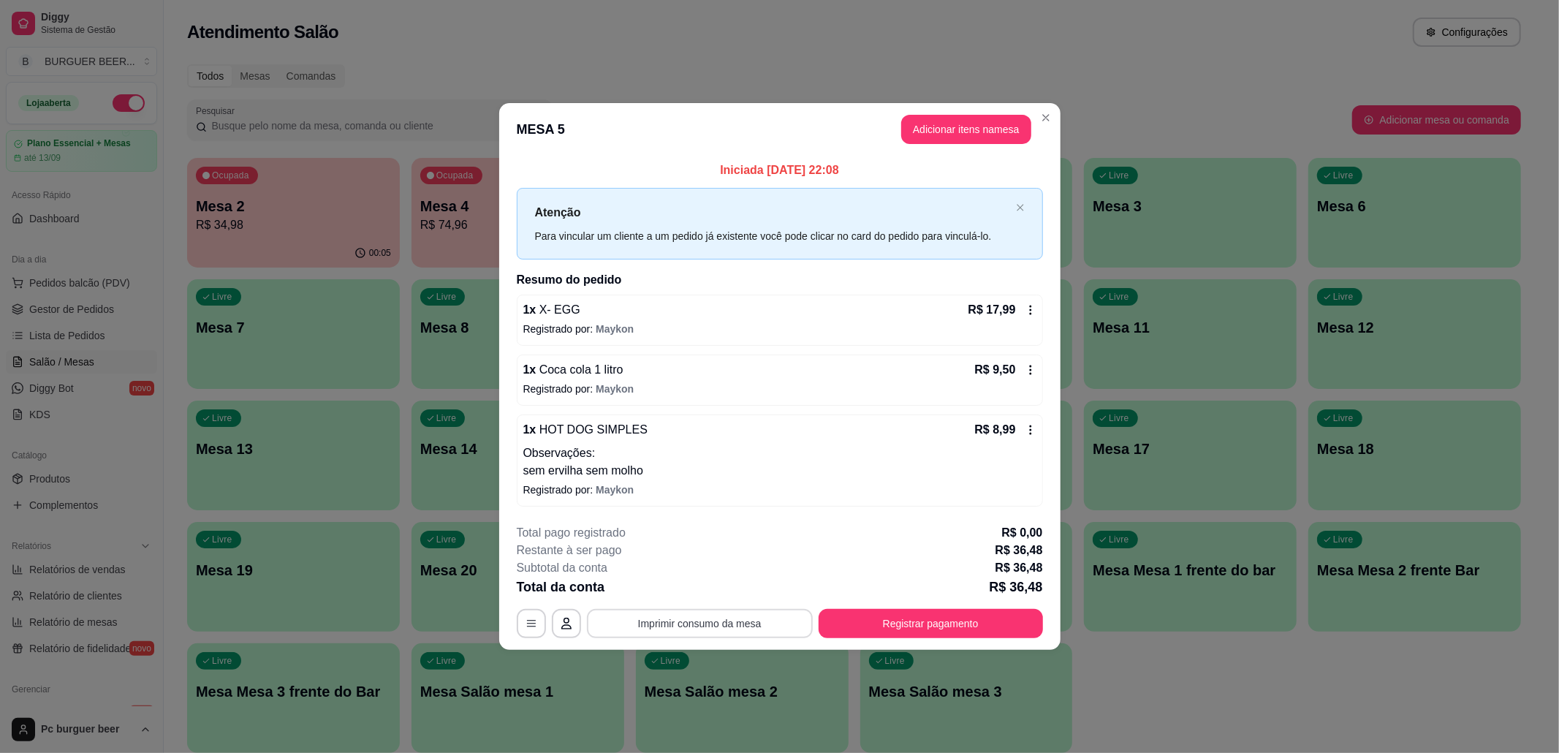
click at [731, 620] on button "Imprimir consumo da mesa" at bounding box center [700, 623] width 226 height 29
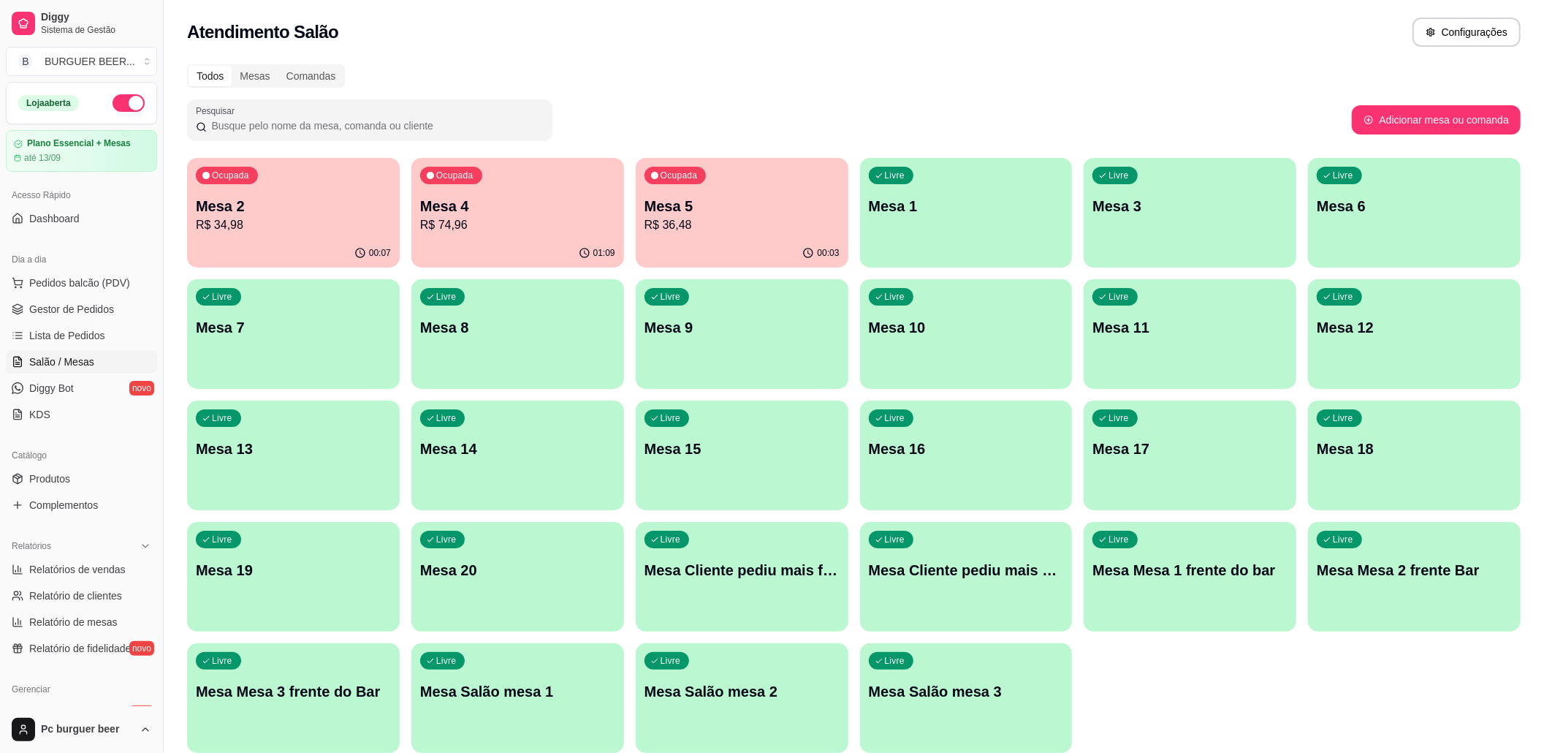
click at [684, 194] on div "Ocupada Mesa 5 R$ 36,48" at bounding box center [742, 198] width 213 height 81
click at [325, 229] on p "R$ 34,98" at bounding box center [293, 225] width 195 height 18
click at [506, 213] on p "Mesa 4" at bounding box center [517, 206] width 195 height 20
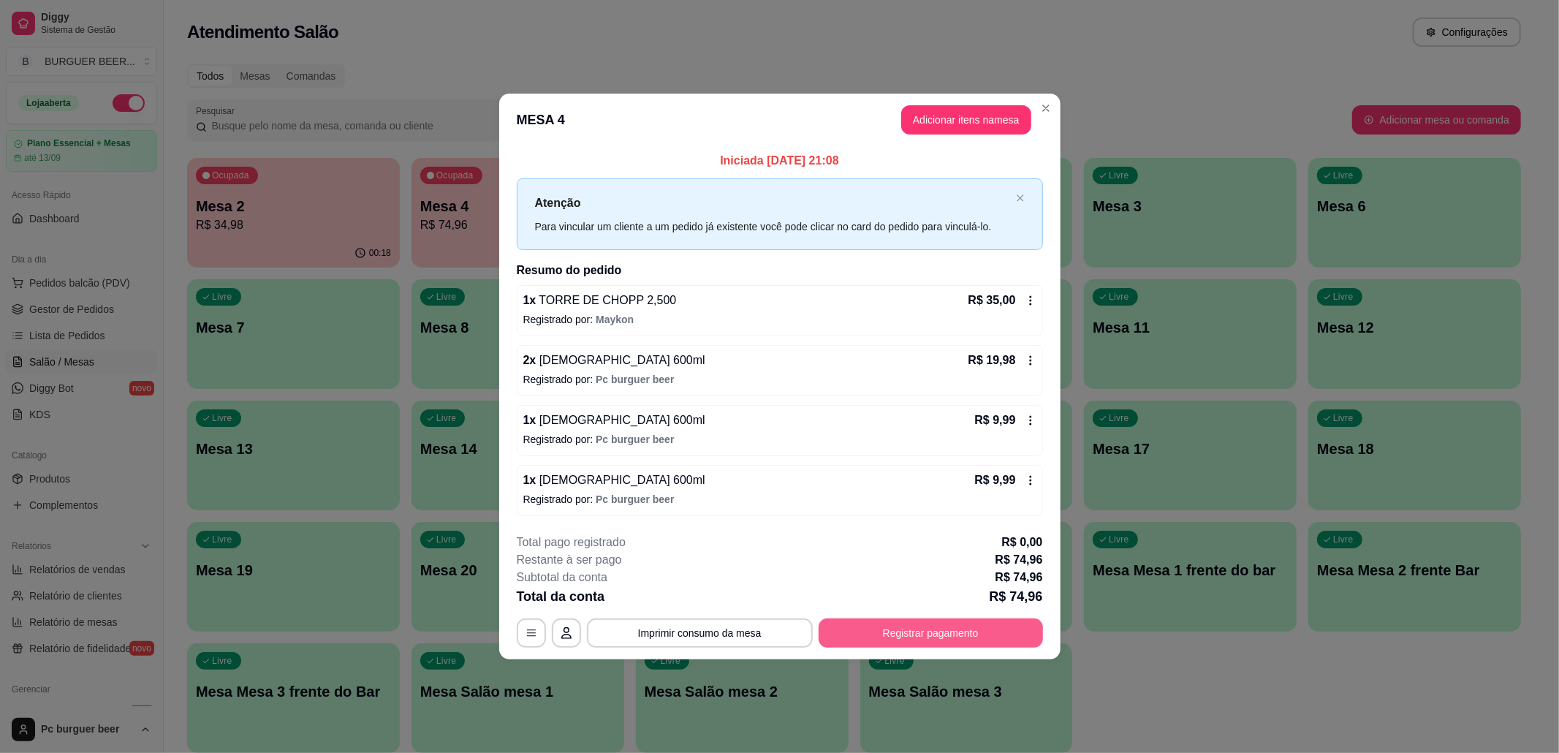
click at [903, 632] on button "Registrar pagamento" at bounding box center [930, 632] width 224 height 29
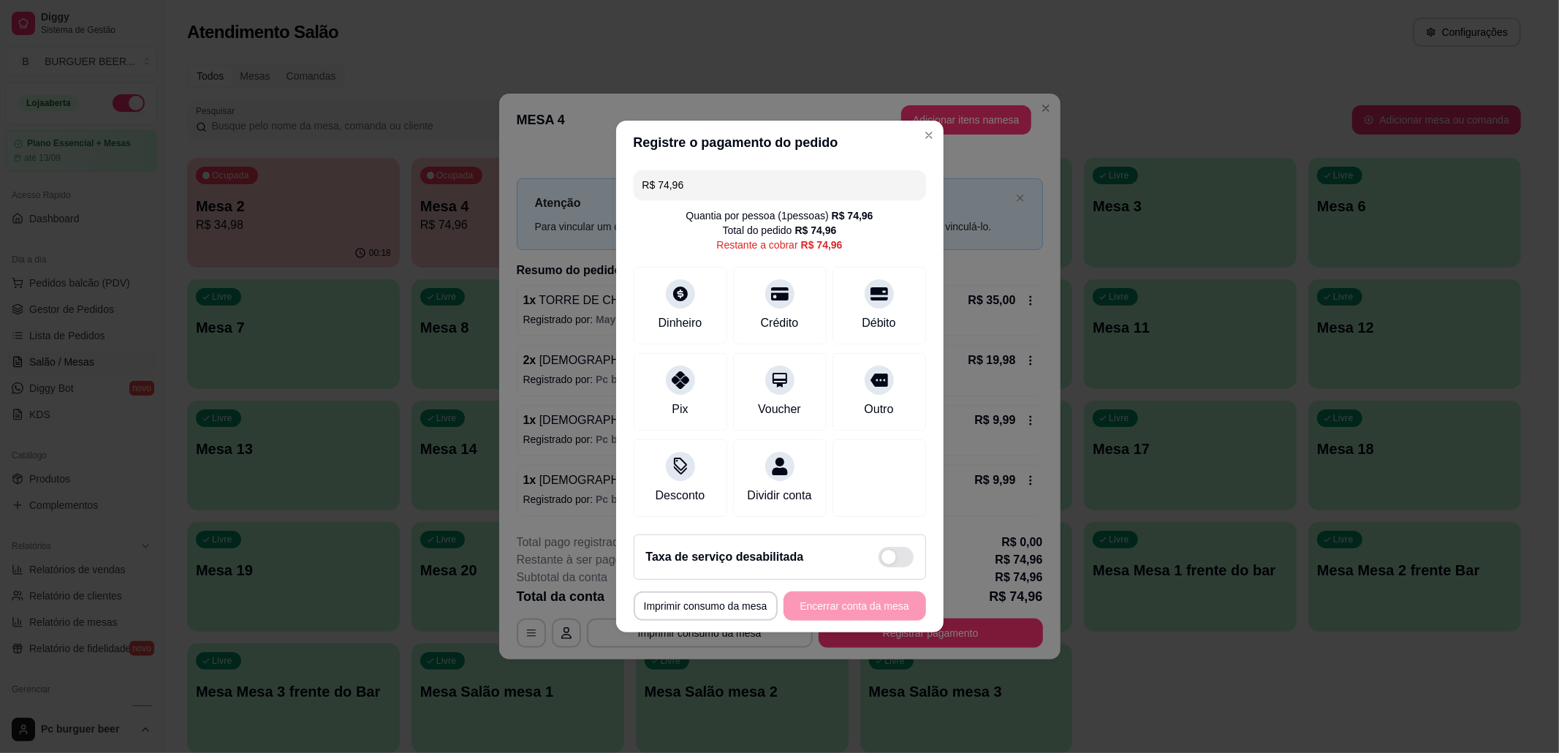
click at [801, 237] on div "R$ 74,96" at bounding box center [822, 244] width 42 height 15
click at [764, 503] on div "Dividir conta" at bounding box center [779, 493] width 71 height 19
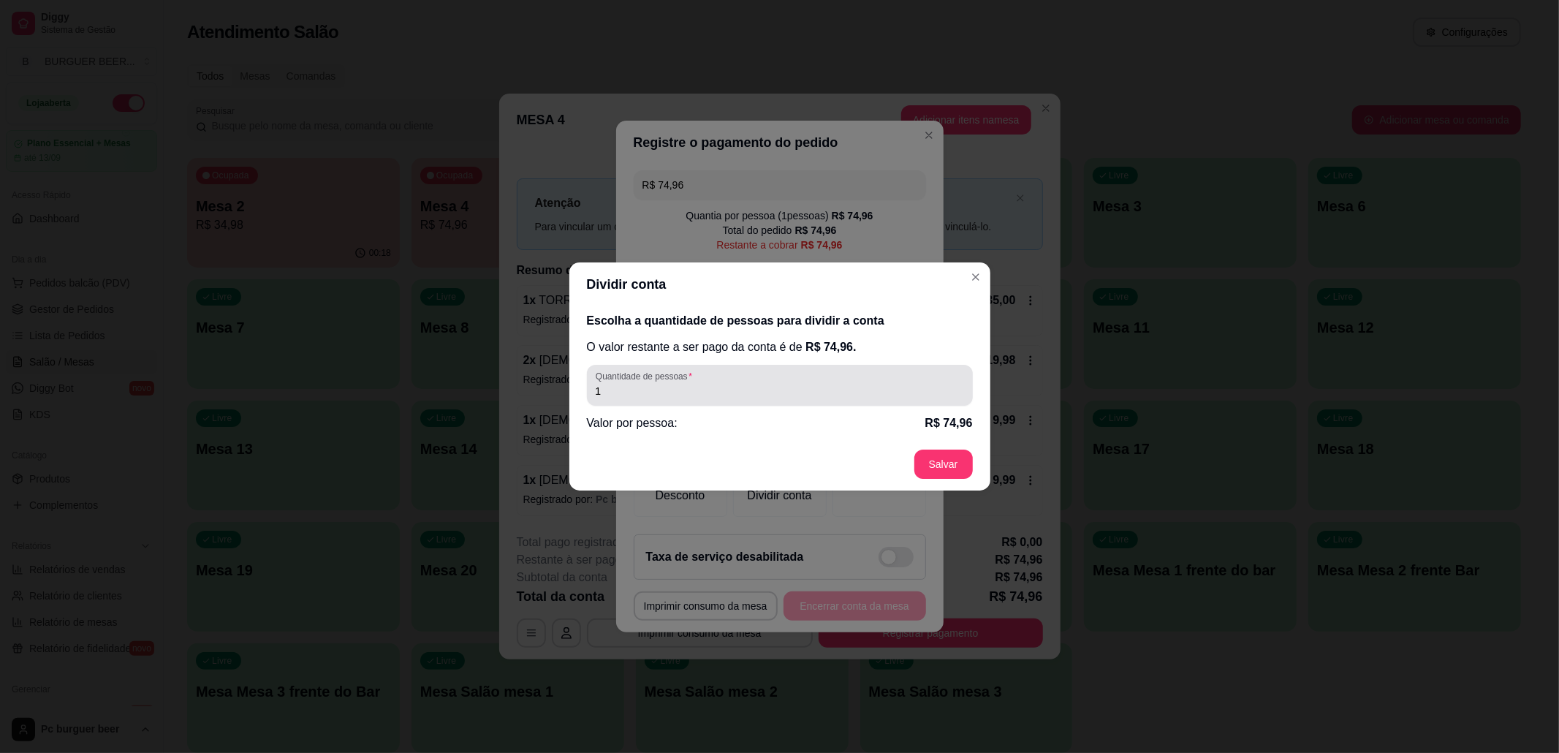
click at [684, 392] on input "1" at bounding box center [780, 391] width 368 height 15
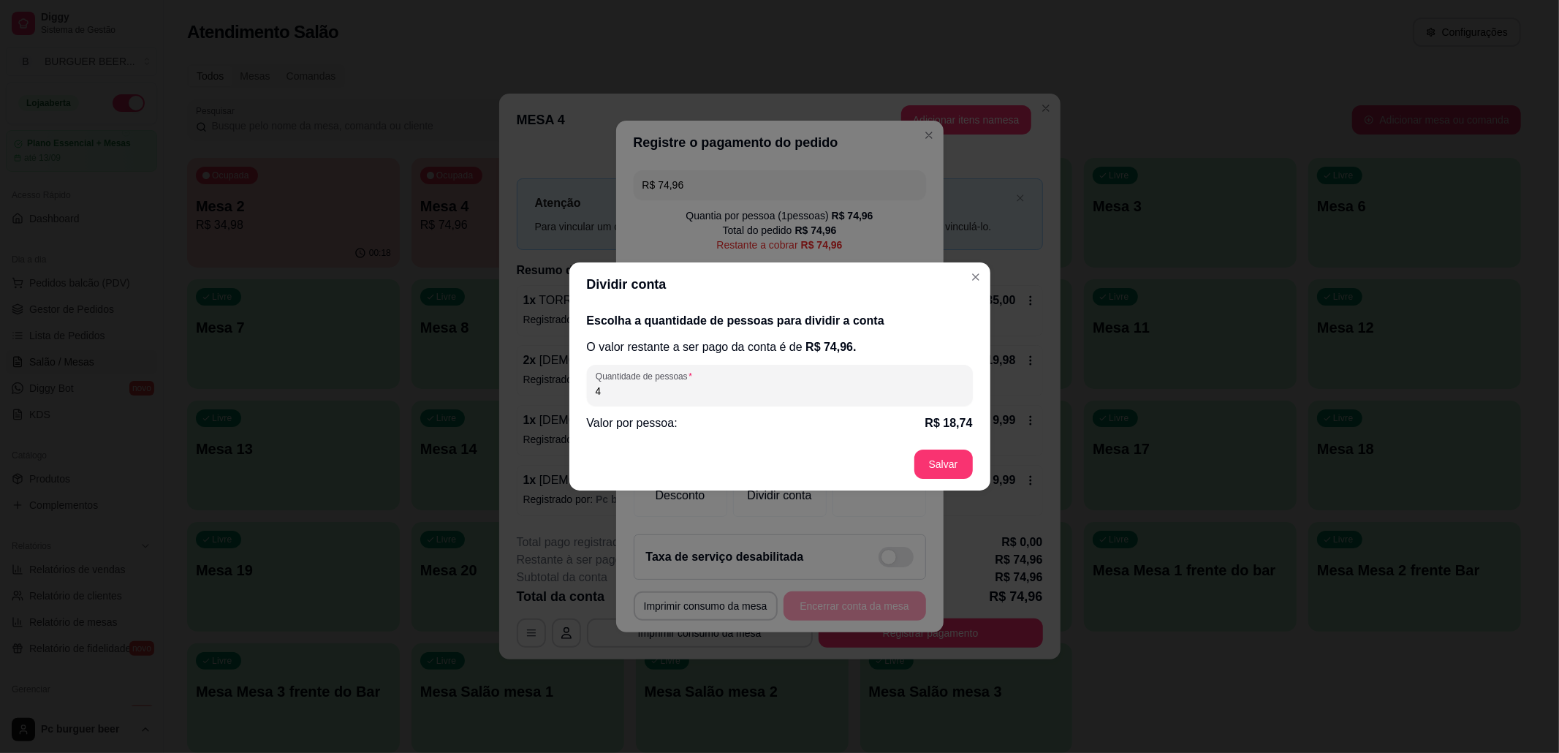
type input "4"
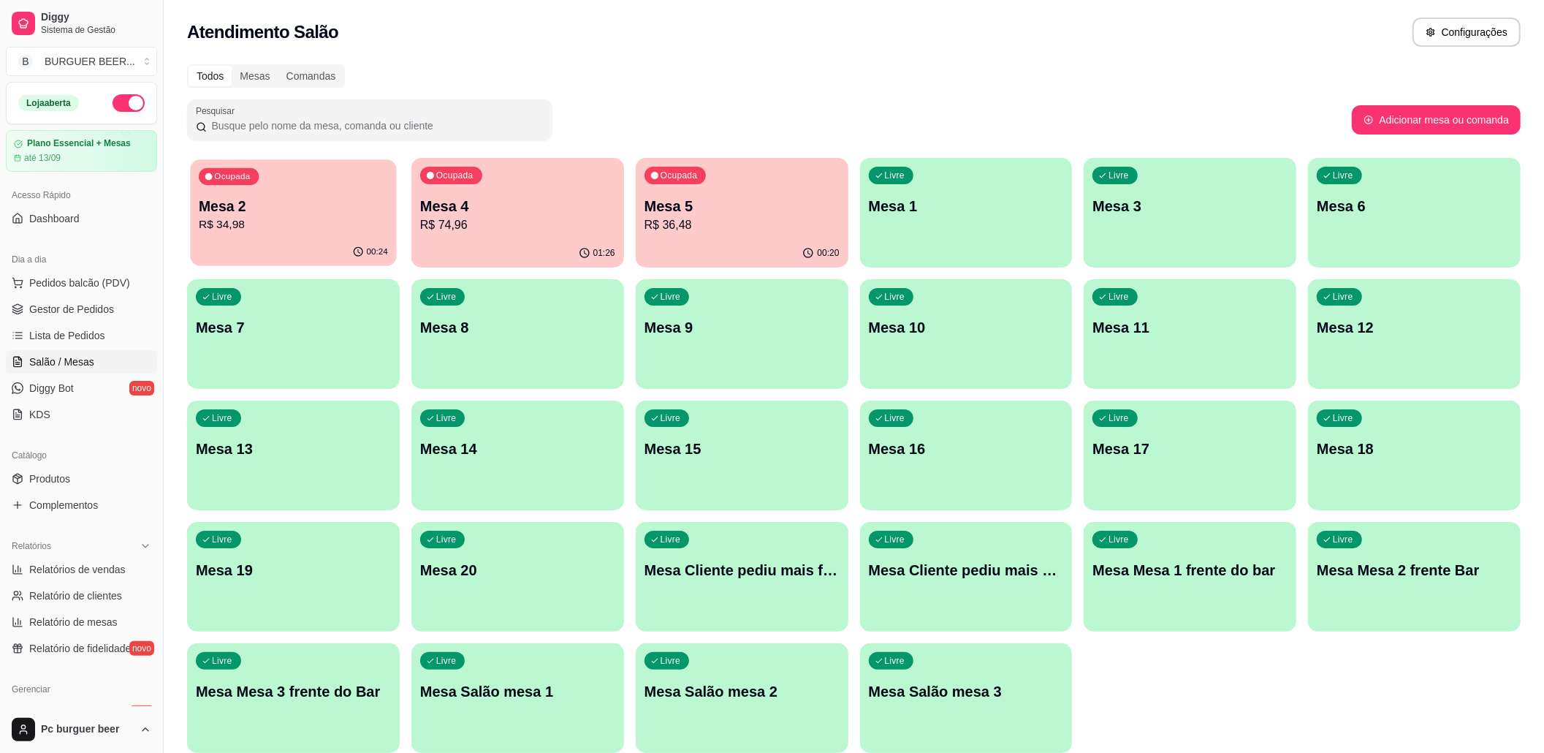
click at [246, 218] on p "R$ 34,98" at bounding box center [293, 224] width 189 height 17
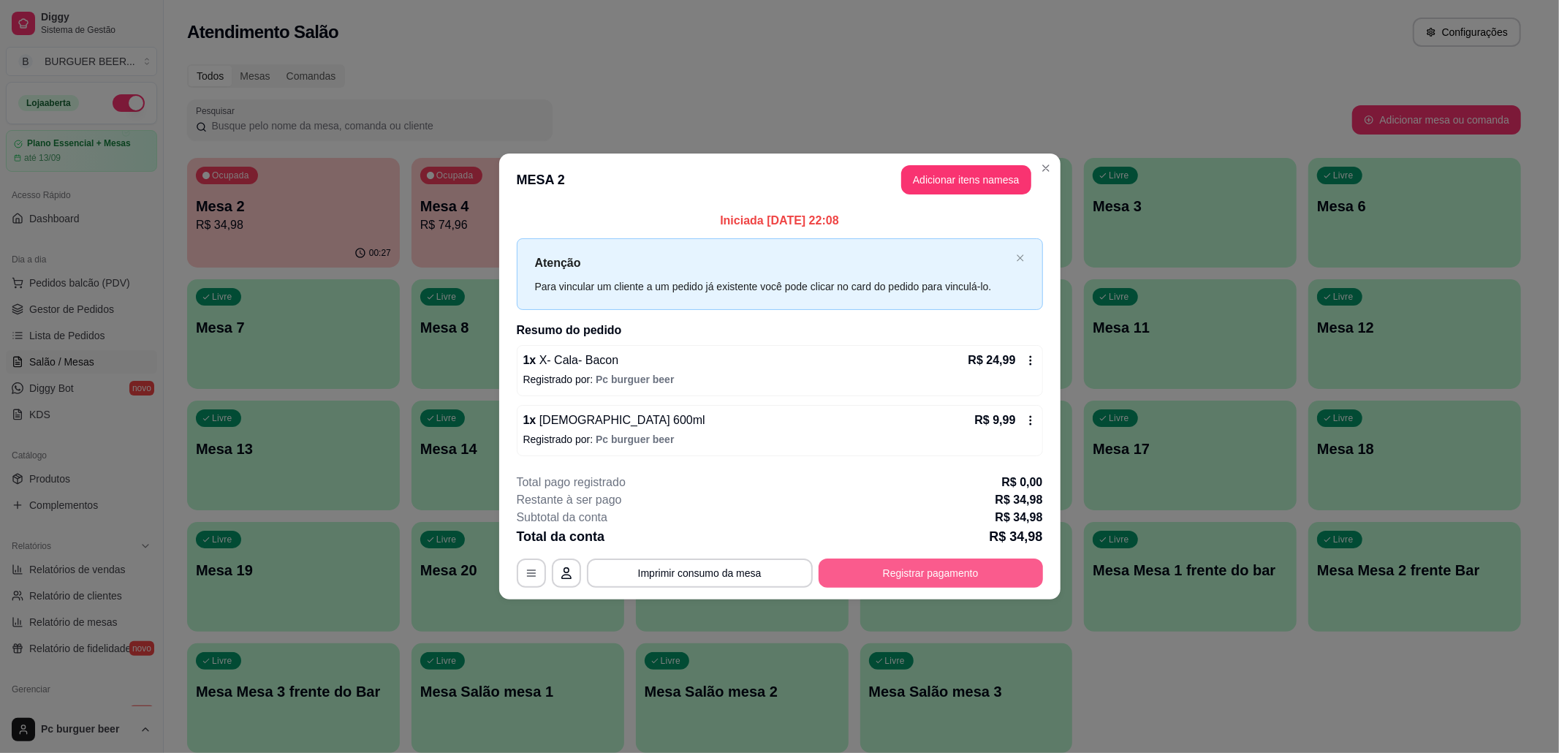
click at [966, 577] on button "Registrar pagamento" at bounding box center [930, 572] width 224 height 29
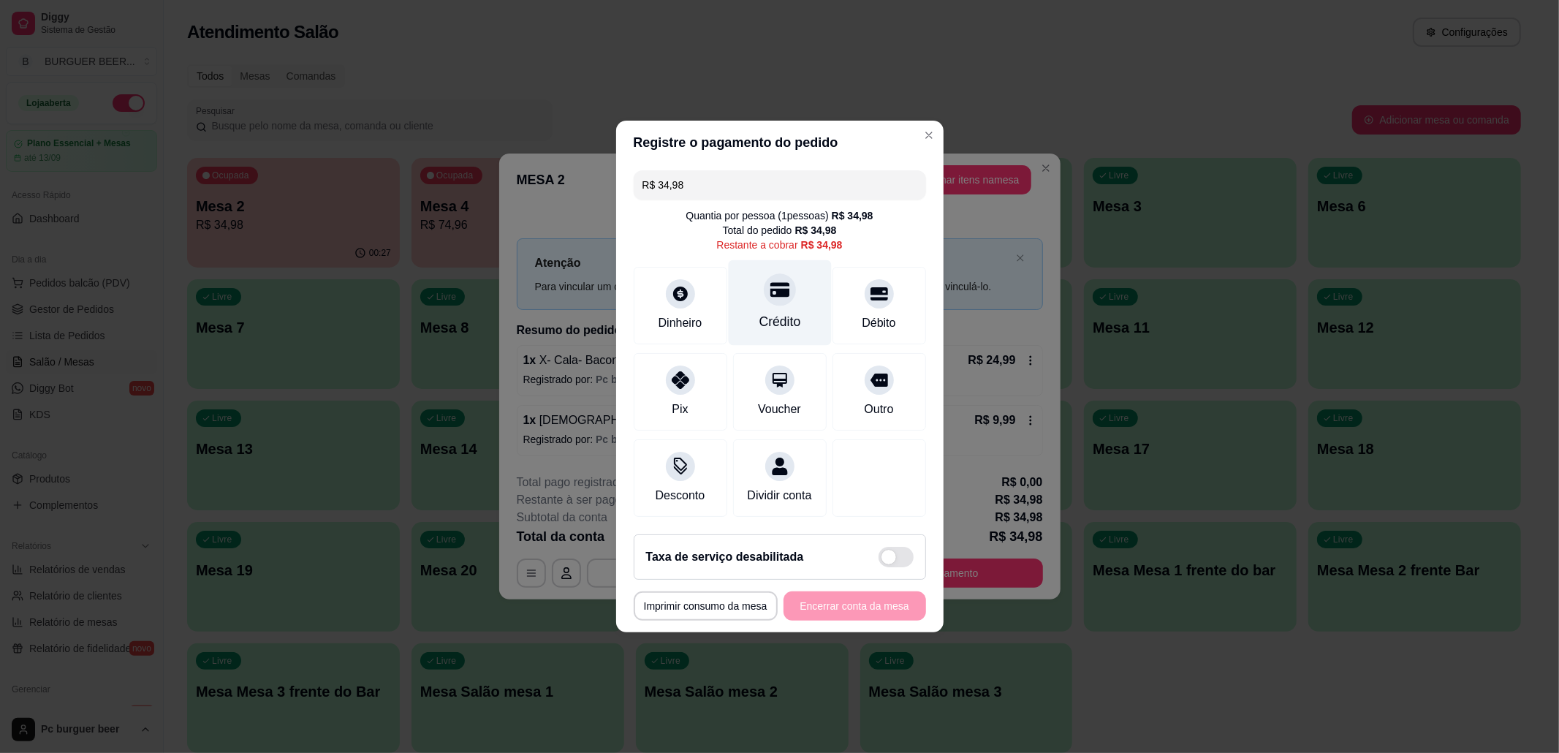
click at [770, 313] on div "Crédito" at bounding box center [779, 321] width 42 height 19
type input "R$ 0,00"
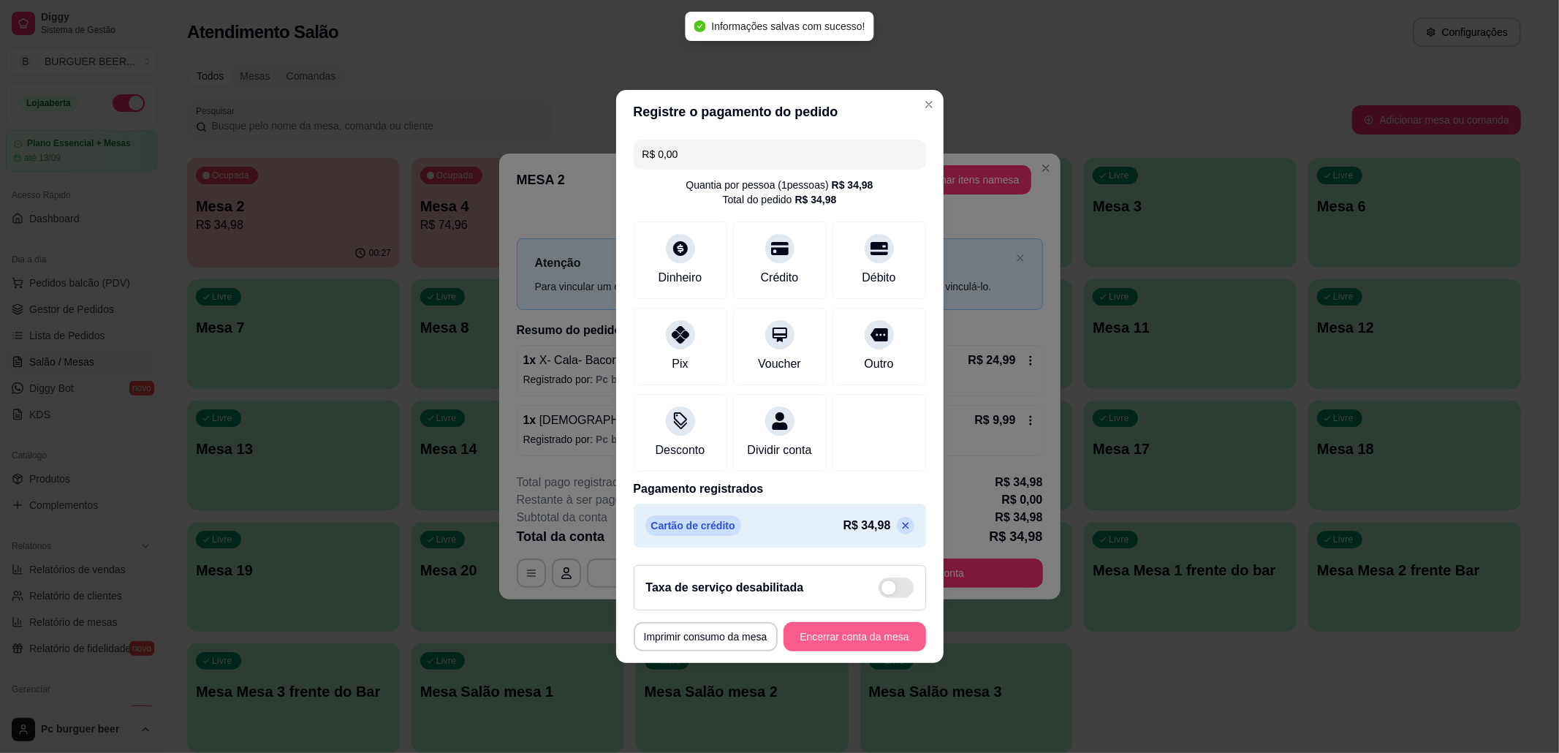
click at [845, 637] on button "Encerrar conta da mesa" at bounding box center [854, 636] width 142 height 29
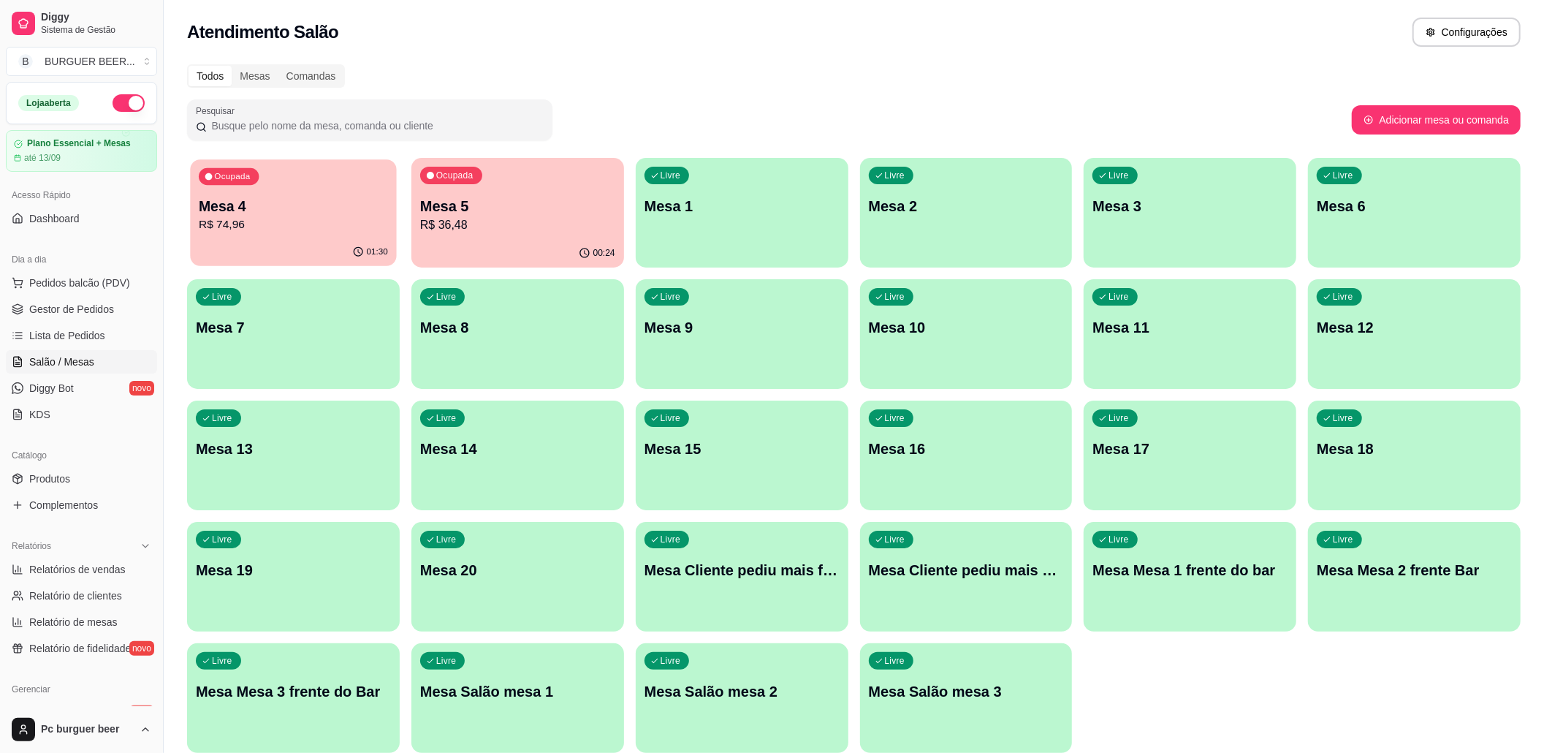
click at [288, 223] on p "R$ 74,96" at bounding box center [293, 224] width 189 height 17
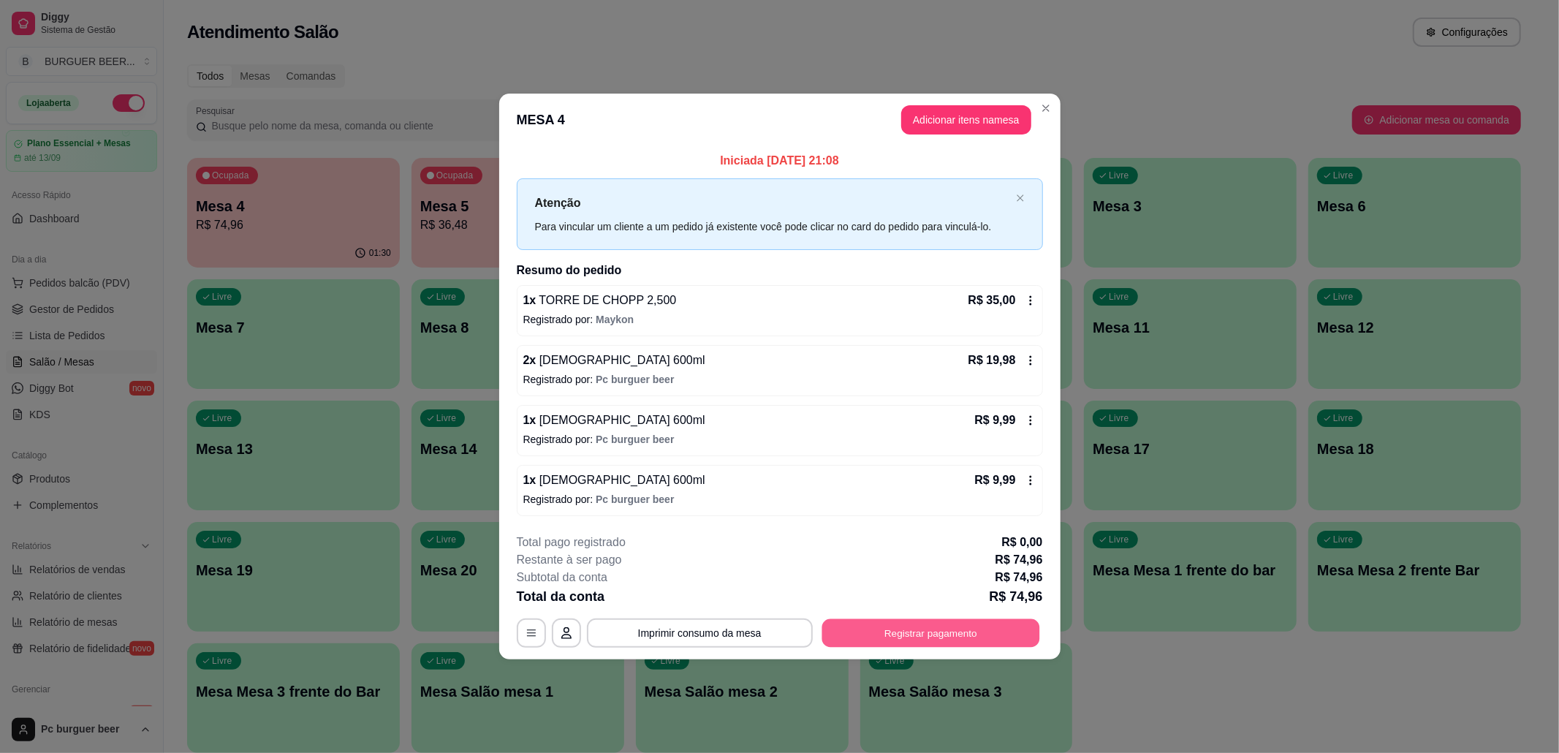
click at [927, 639] on button "Registrar pagamento" at bounding box center [930, 632] width 218 height 28
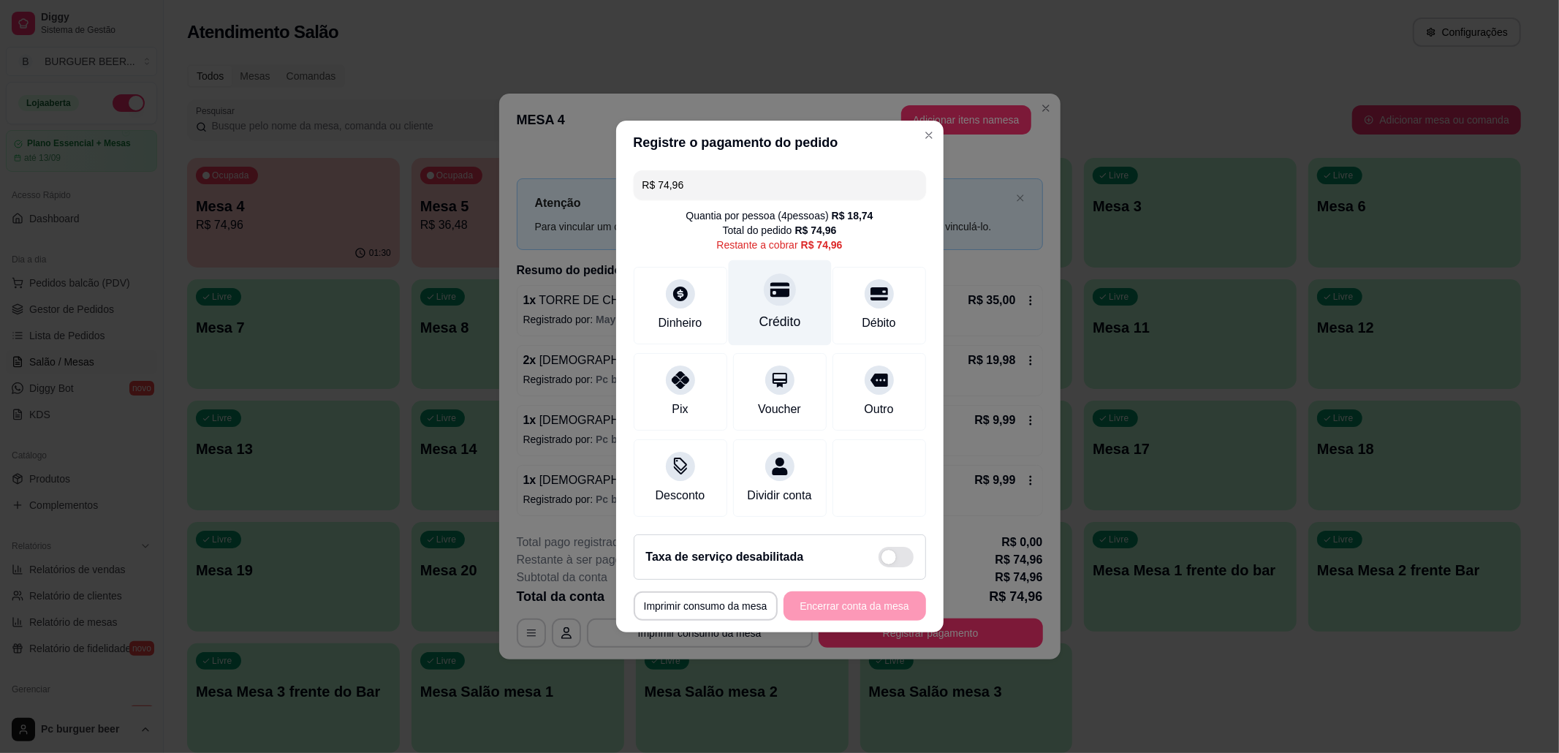
click at [773, 299] on div "Crédito" at bounding box center [779, 302] width 103 height 85
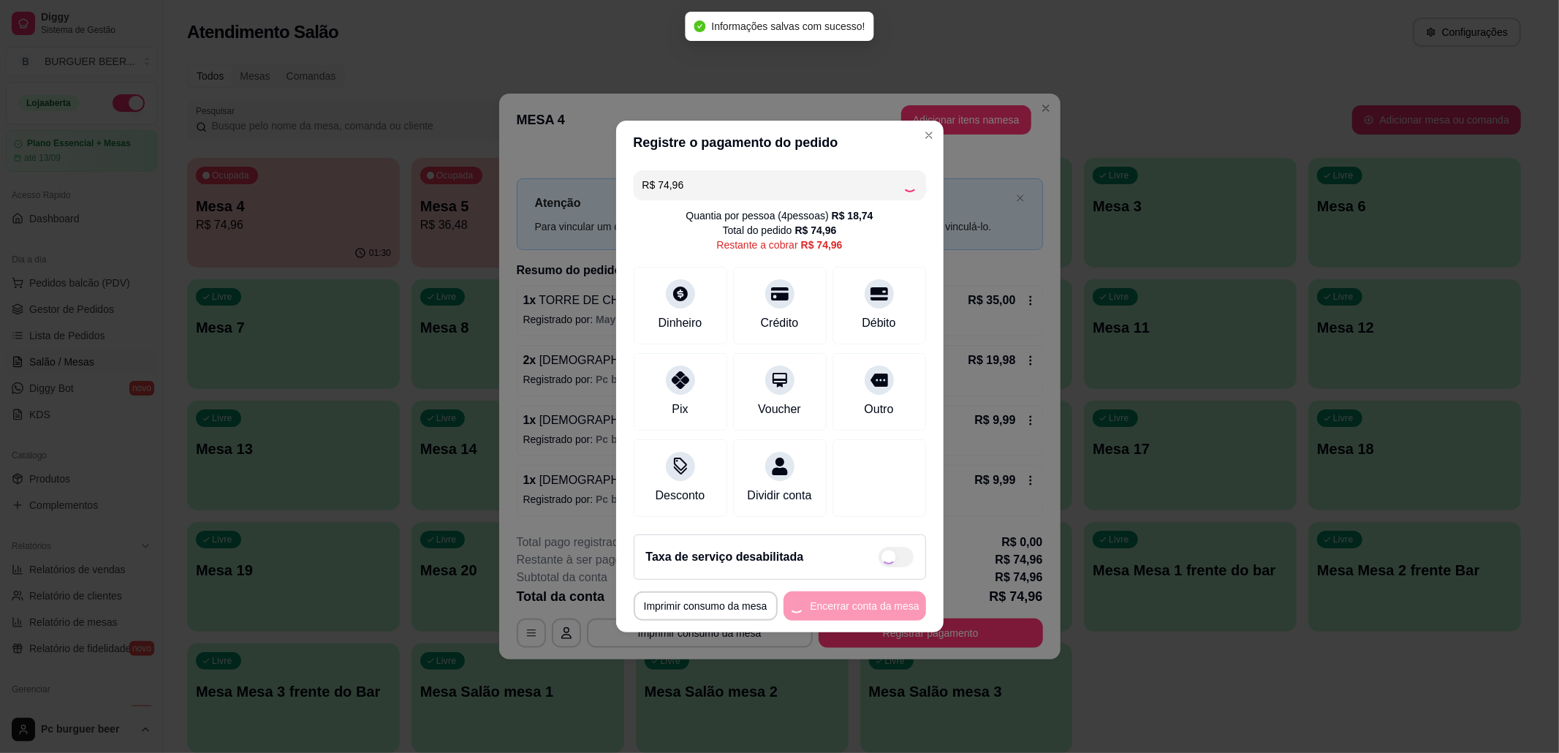
type input "R$ 0,00"
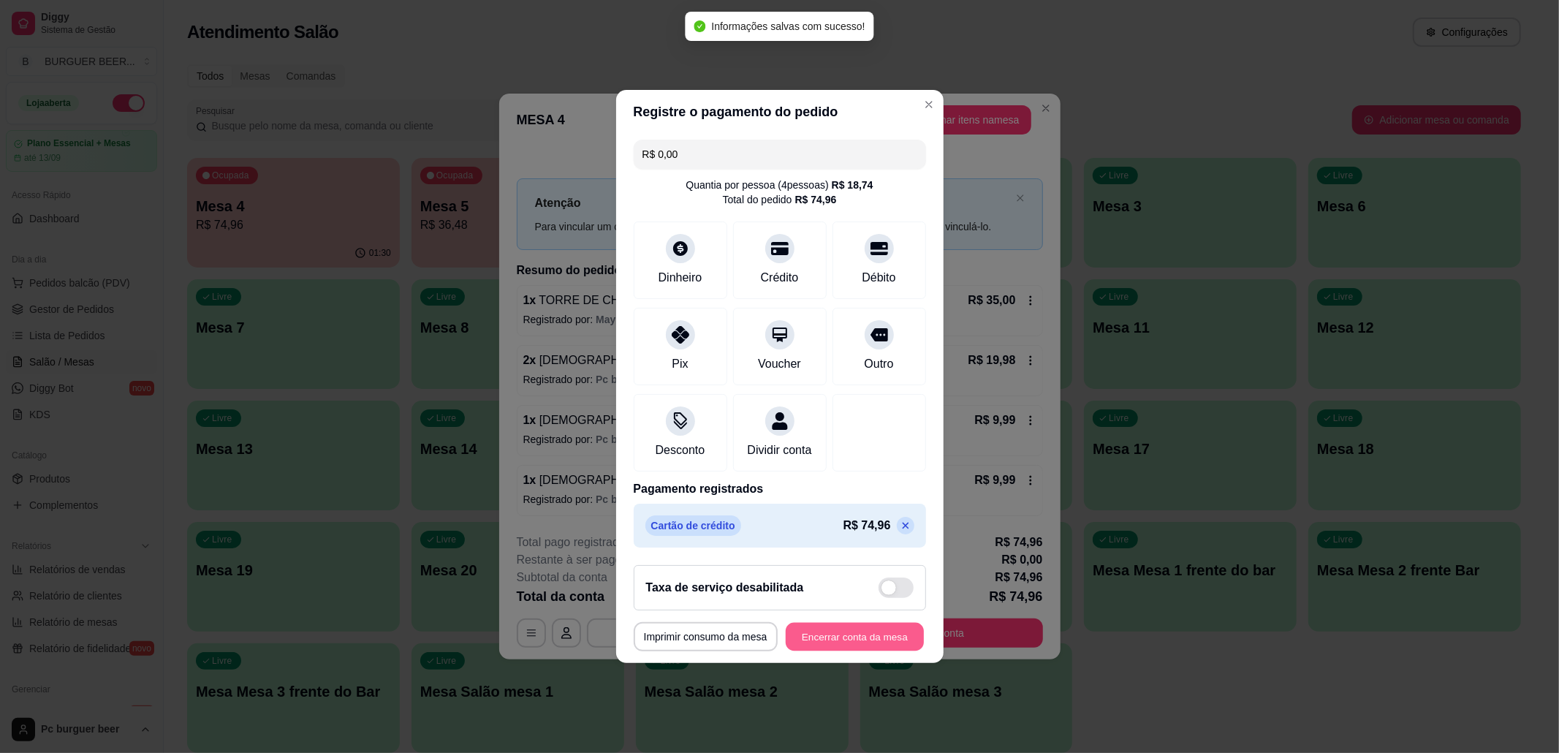
click at [878, 651] on button "Encerrar conta da mesa" at bounding box center [855, 637] width 138 height 28
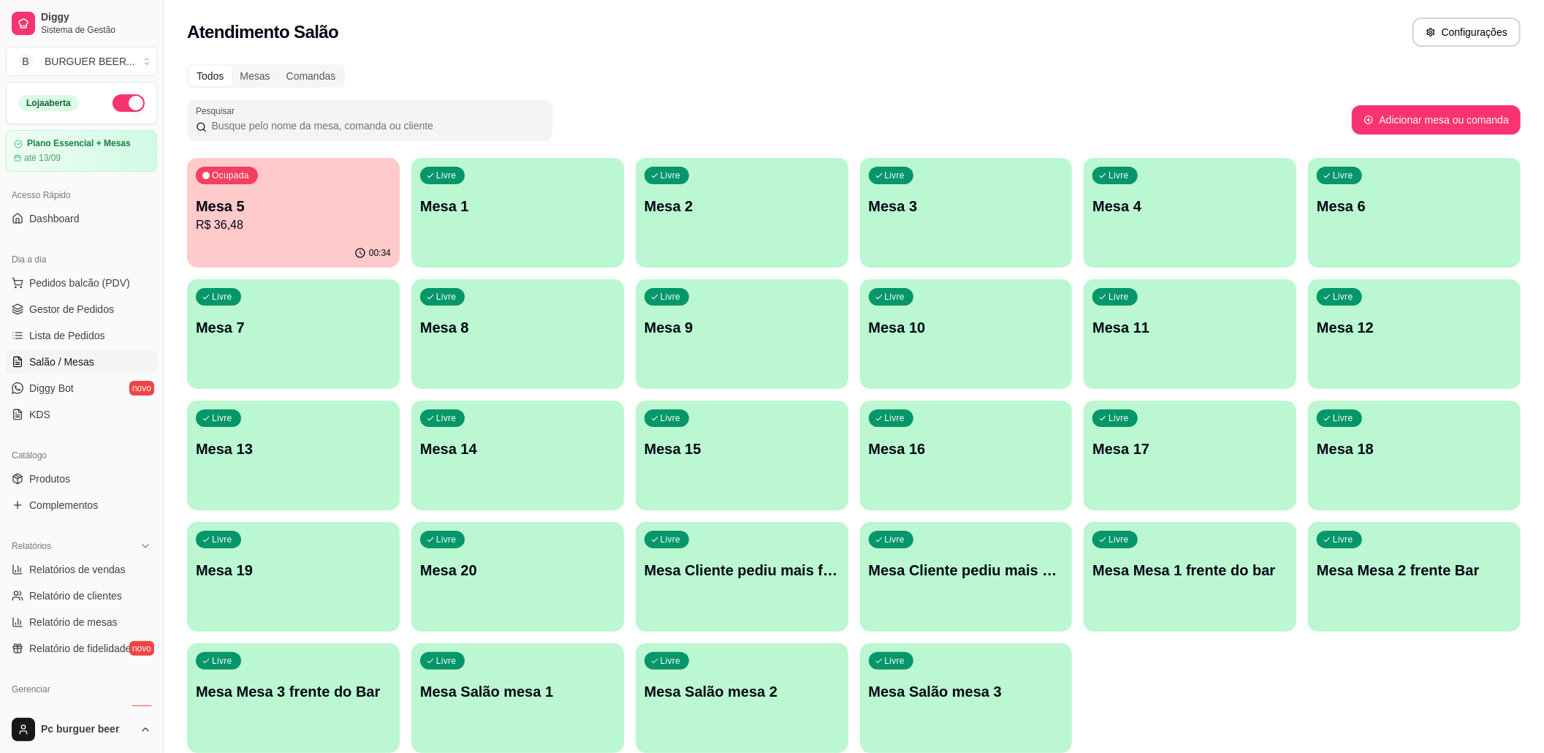
click at [334, 218] on p "R$ 36,48" at bounding box center [293, 225] width 195 height 18
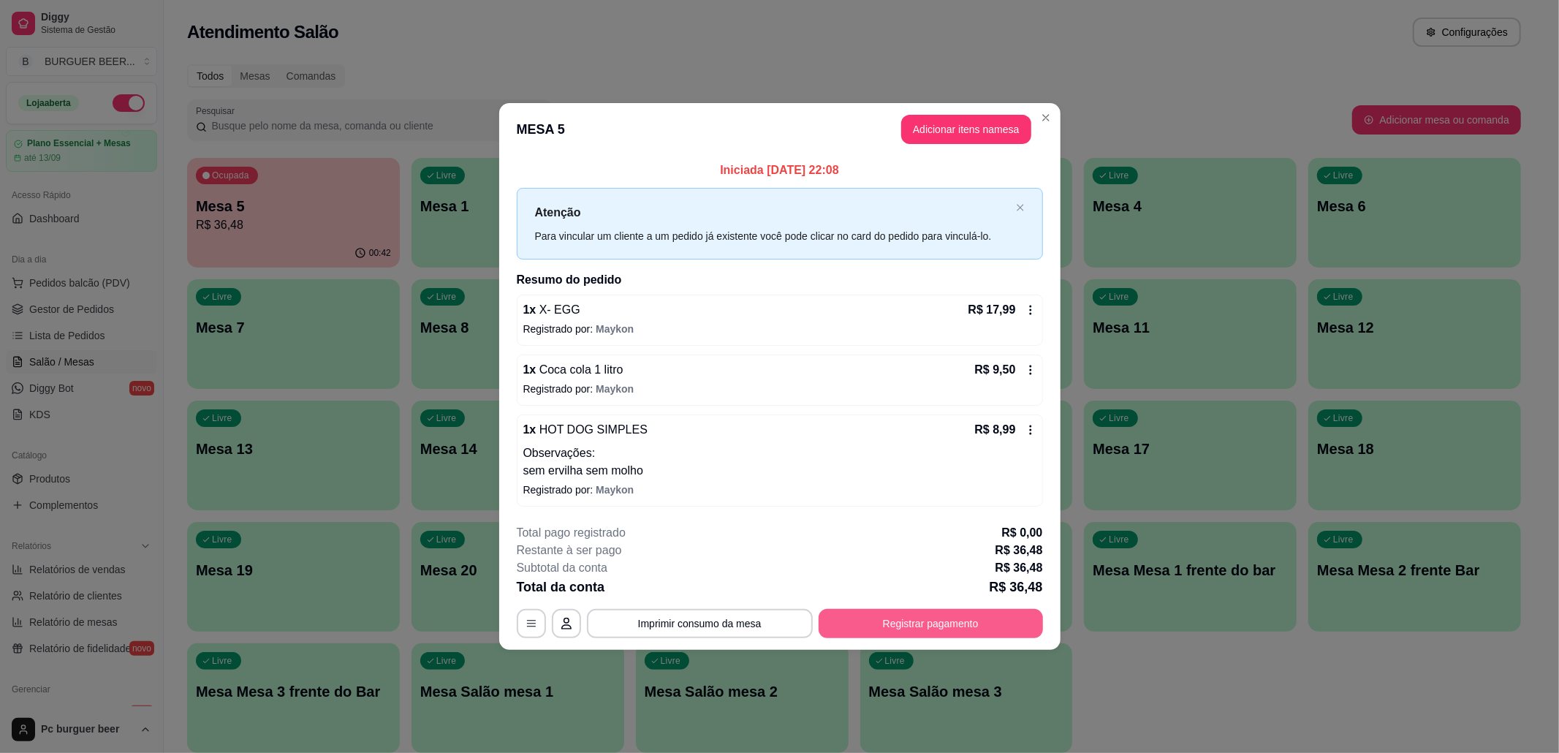
click at [930, 621] on button "Registrar pagamento" at bounding box center [930, 623] width 224 height 29
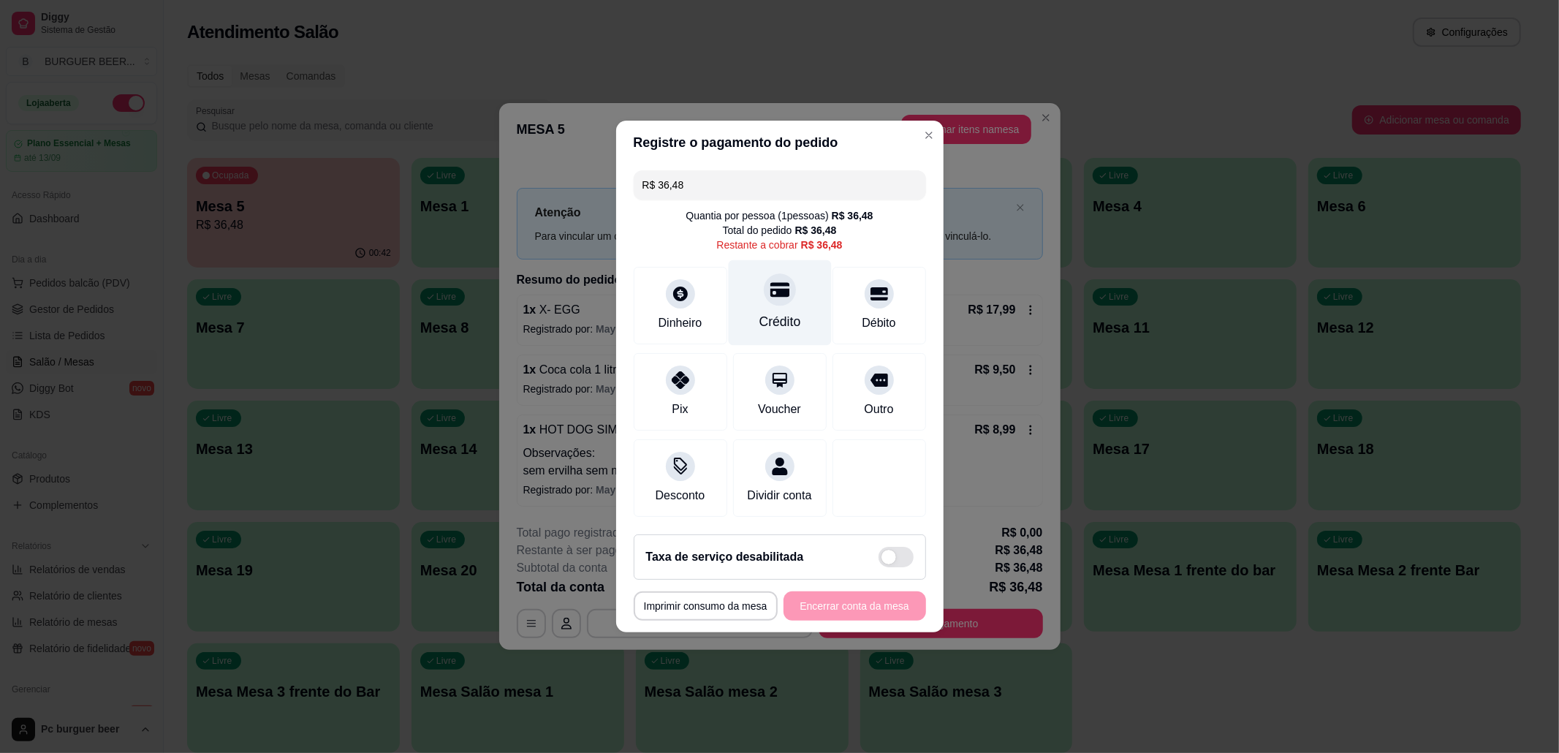
click at [788, 313] on div "Crédito" at bounding box center [779, 321] width 42 height 19
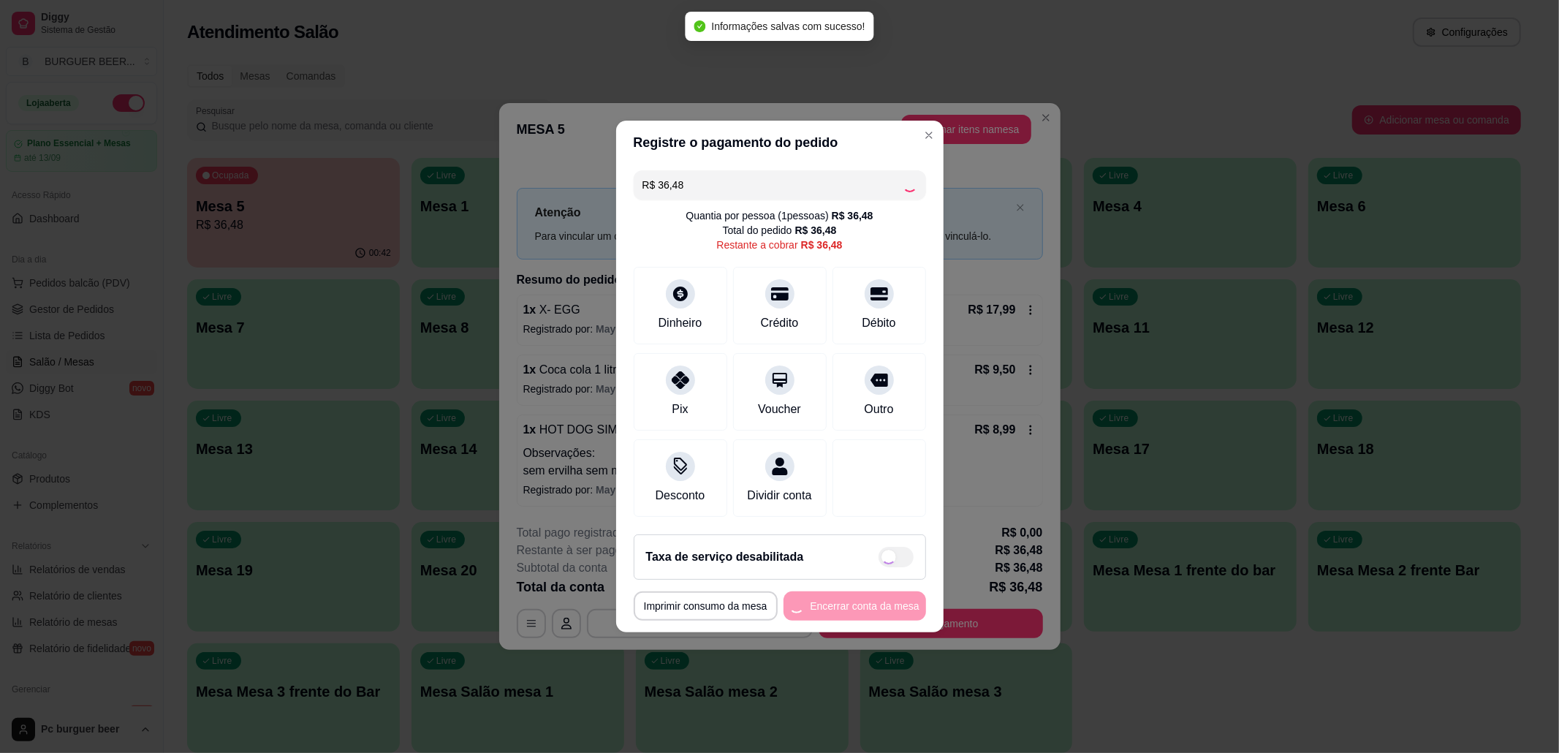
type input "R$ 0,00"
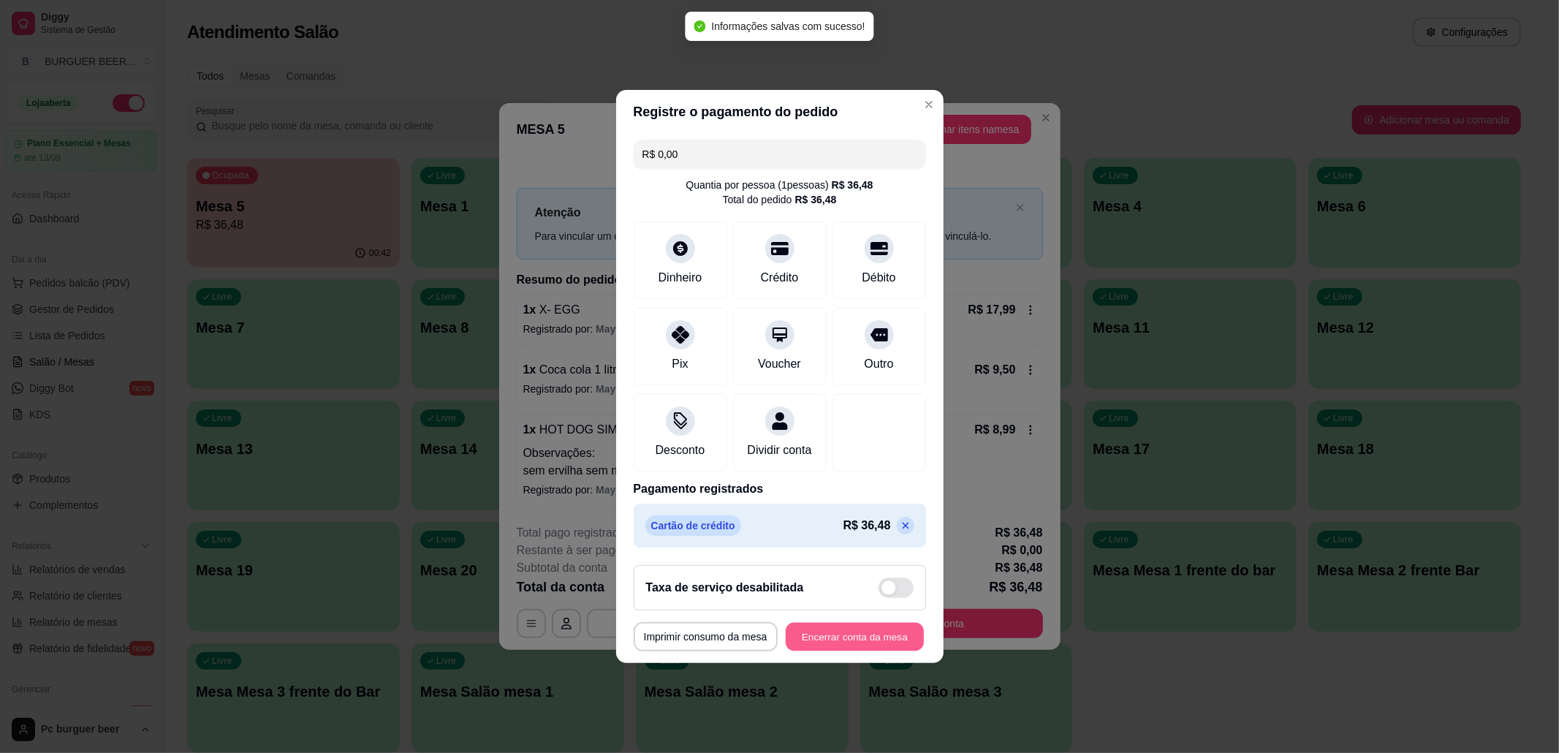
click at [795, 647] on button "Encerrar conta da mesa" at bounding box center [855, 637] width 138 height 28
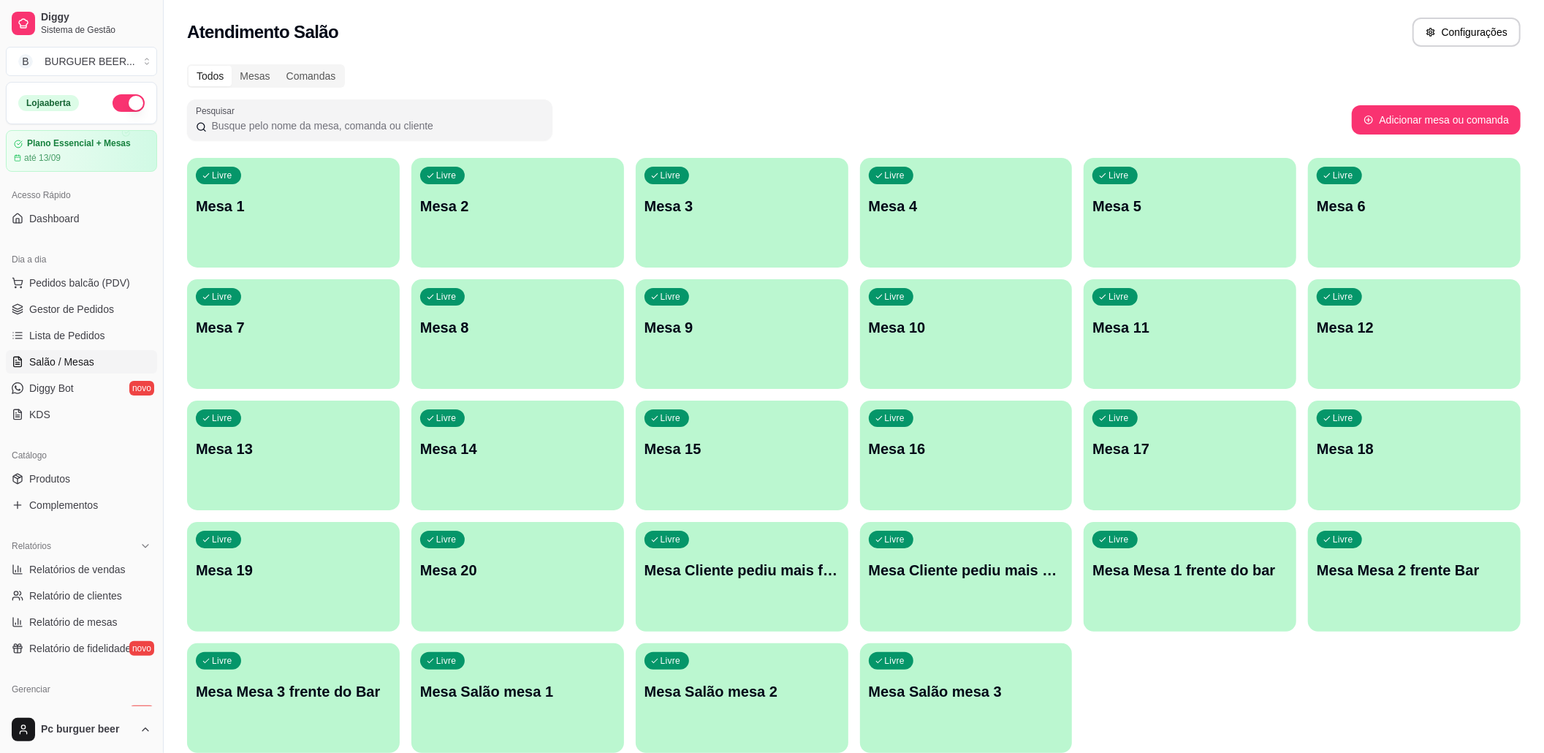
click at [113, 95] on button "button" at bounding box center [129, 103] width 32 height 18
